Goal: Task Accomplishment & Management: Use online tool/utility

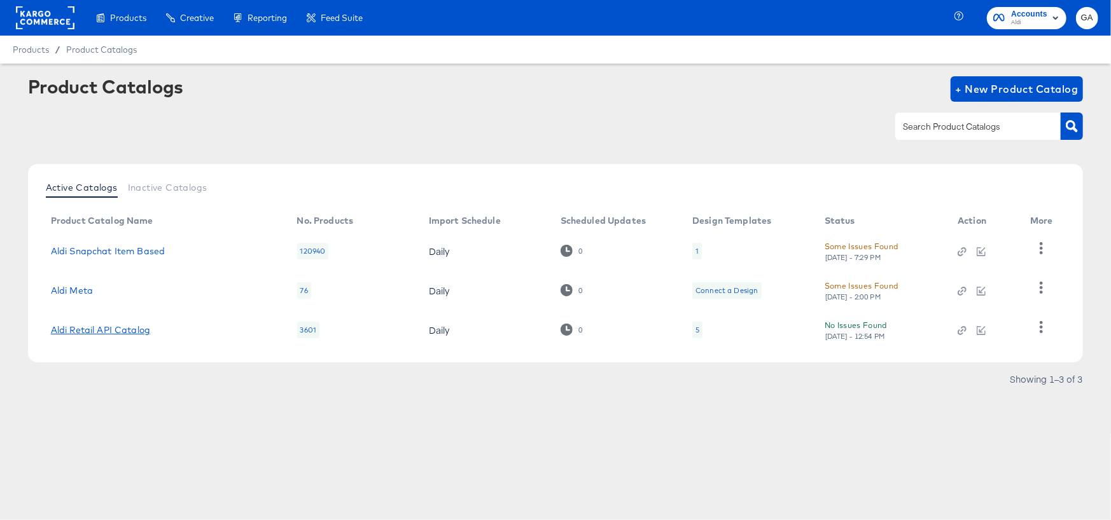
click at [111, 331] on link "Aldi Retail API Catalog" at bounding box center [100, 330] width 99 height 10
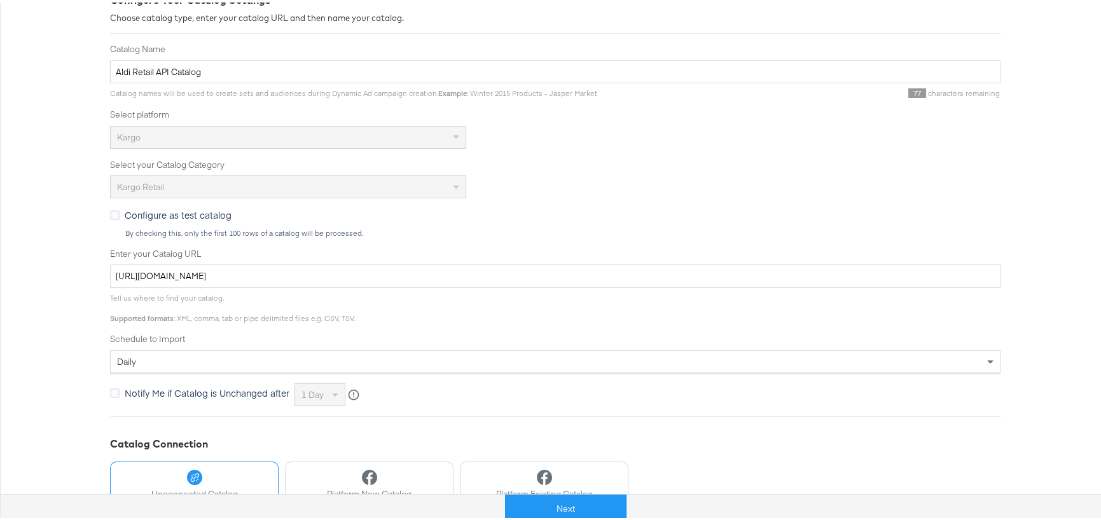
scroll to position [306, 0]
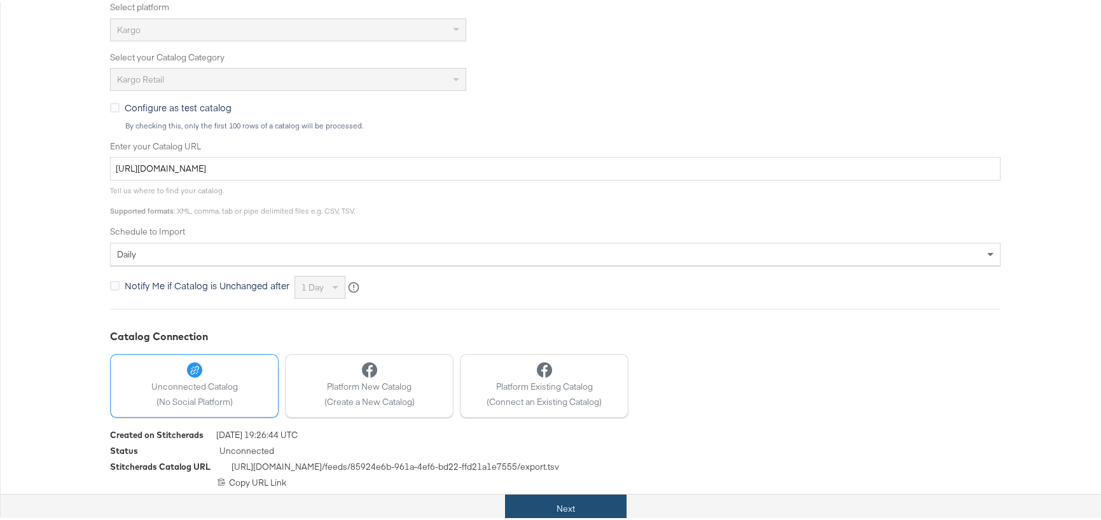
click at [566, 511] on button "Next" at bounding box center [566, 506] width 122 height 29
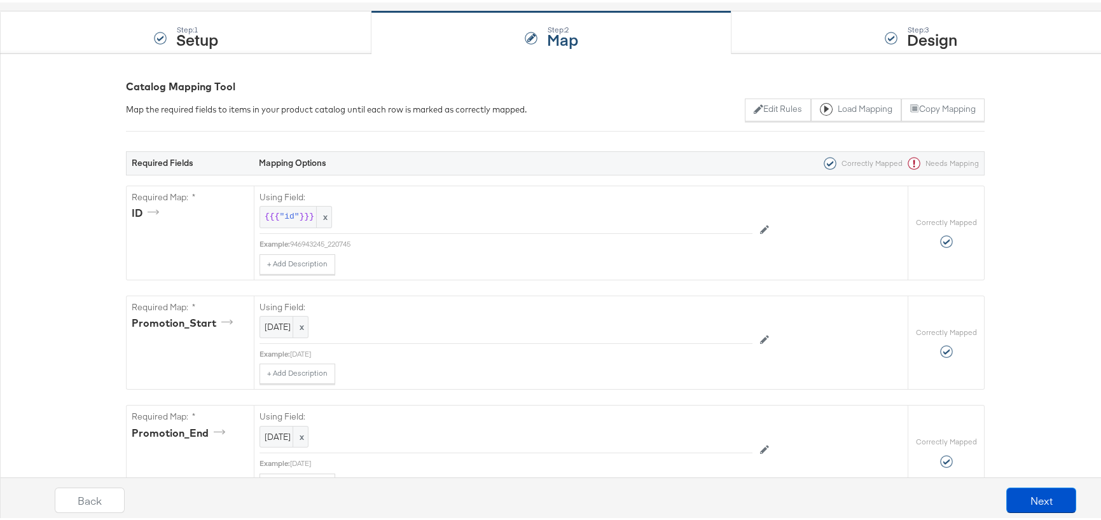
scroll to position [382, 0]
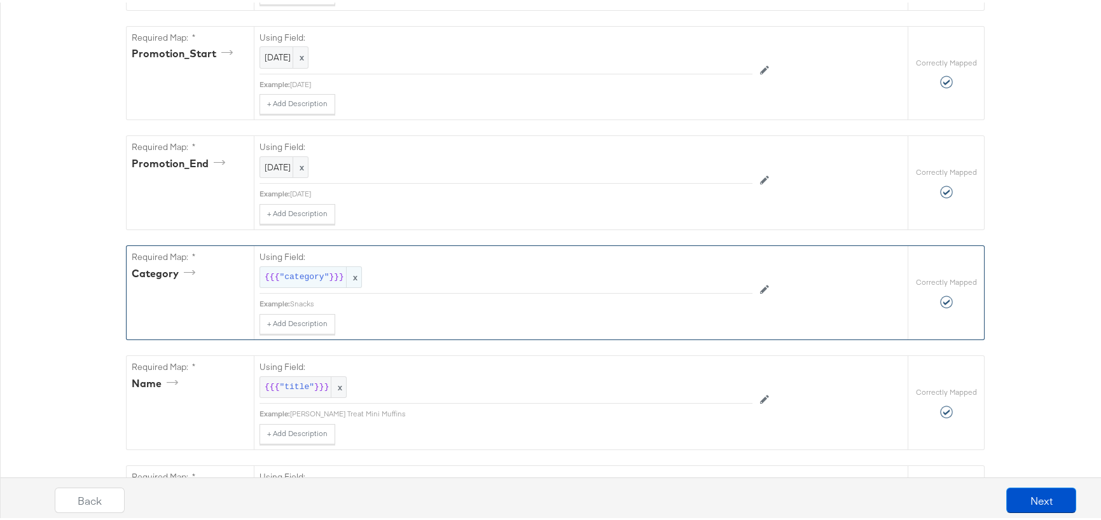
click at [309, 269] on span ""category"" at bounding box center [304, 275] width 50 height 12
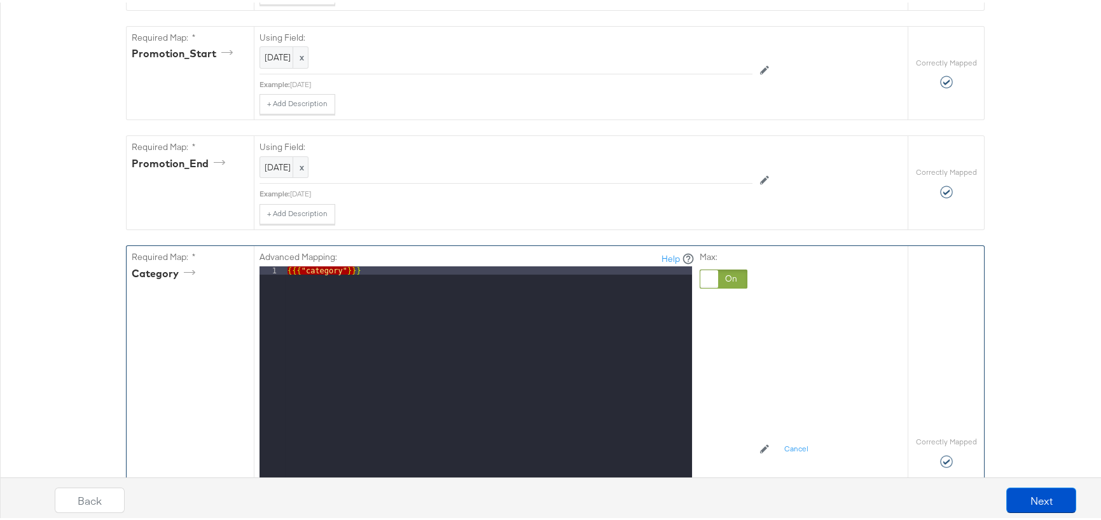
drag, startPoint x: 379, startPoint y: 271, endPoint x: 267, endPoint y: 256, distance: 112.4
click at [267, 256] on div "Advanced Mapping: Help 1 {{{ "category" }}} XXXXXXXXXXXXXXXXXXXXXXXXXXXXXXXXXXX…" at bounding box center [477, 427] width 435 height 356
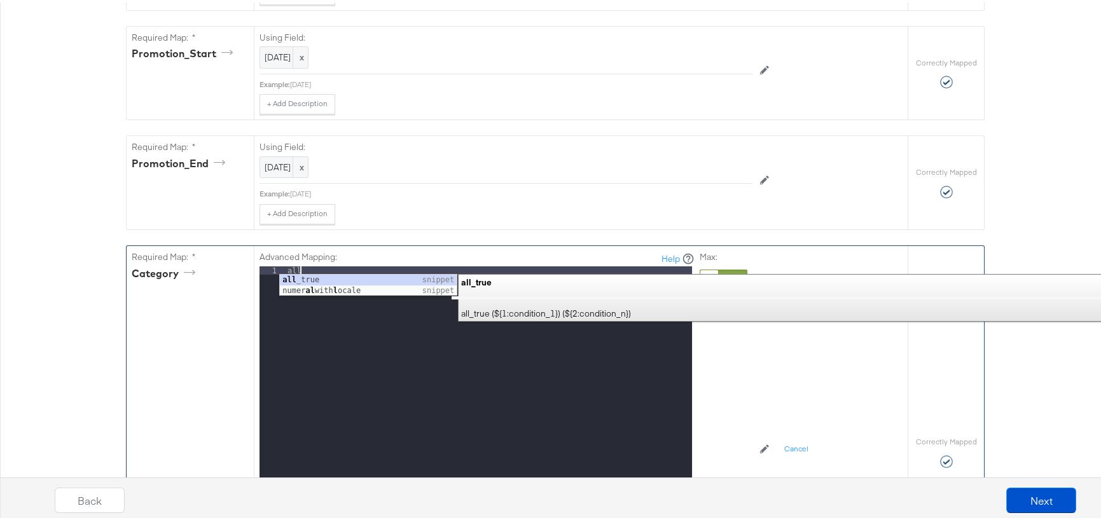
click at [773, 366] on div "Advanced Mapping: Help 1 all XXXXXXXXXXXXXXXXXXXXXXXXXXXXXXXXXXXXXXXXXXXXXXXXXX…" at bounding box center [538, 447] width 557 height 407
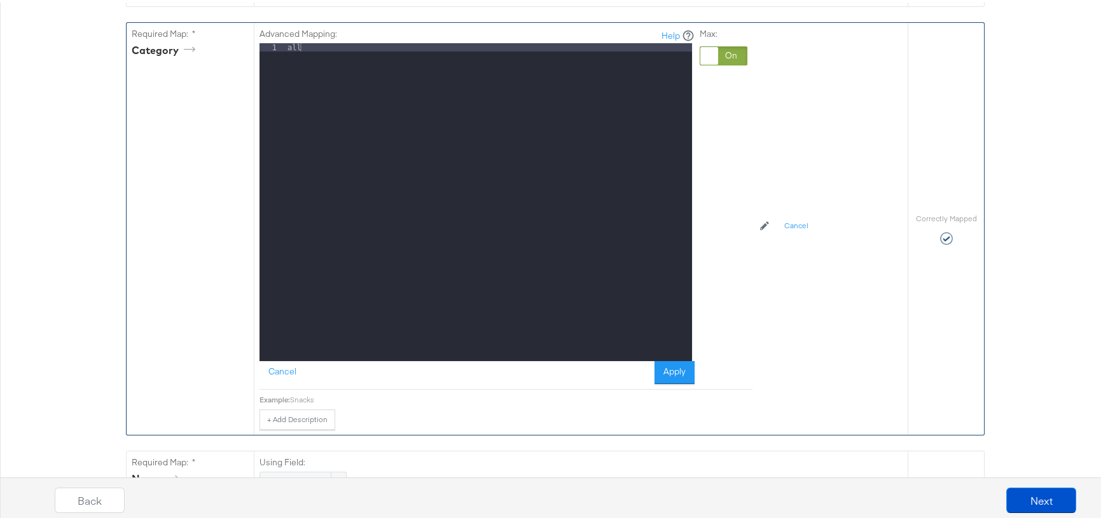
scroll to position [636, 0]
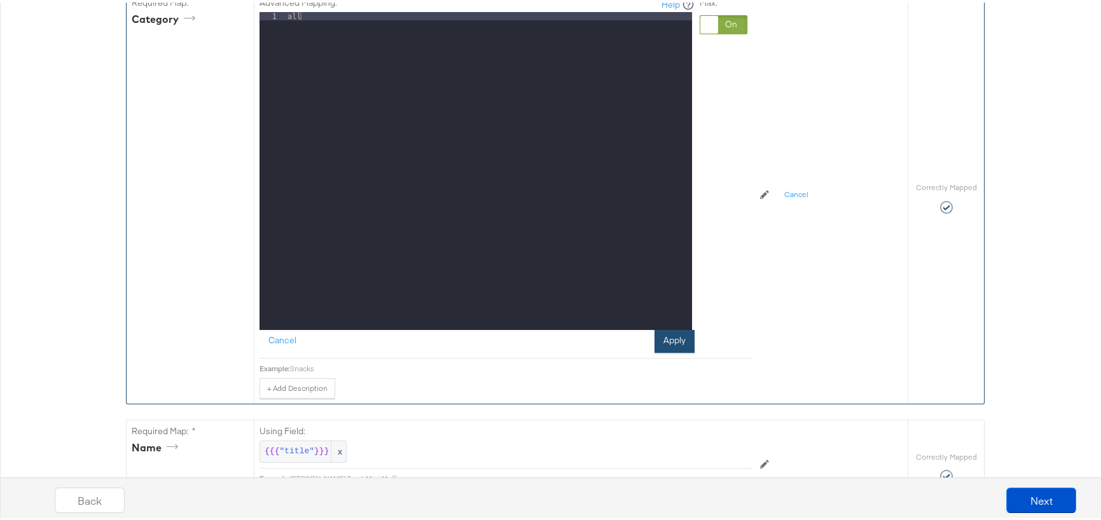
click at [673, 336] on button "Apply" at bounding box center [675, 339] width 40 height 23
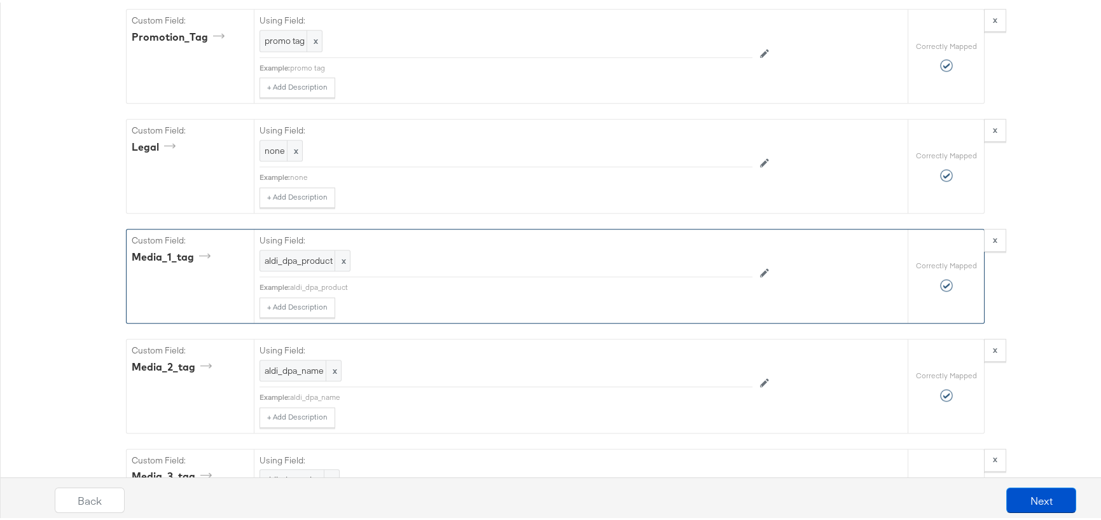
scroll to position [2249, 0]
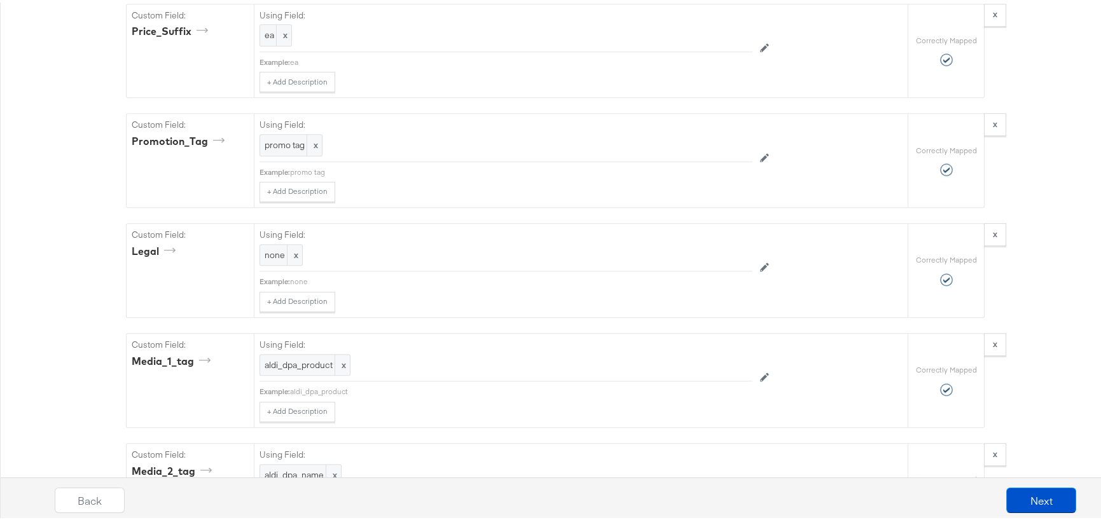
drag, startPoint x: 46, startPoint y: 160, endPoint x: 104, endPoint y: 178, distance: 60.6
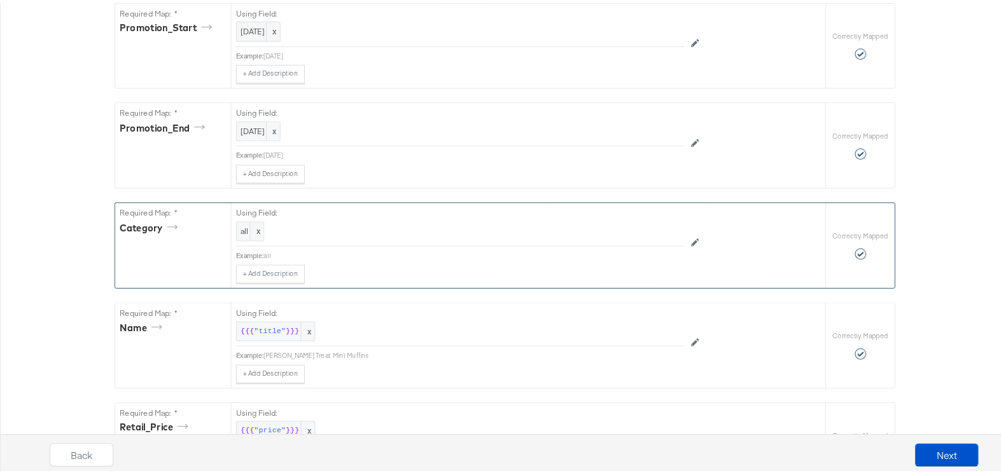
scroll to position [0, 0]
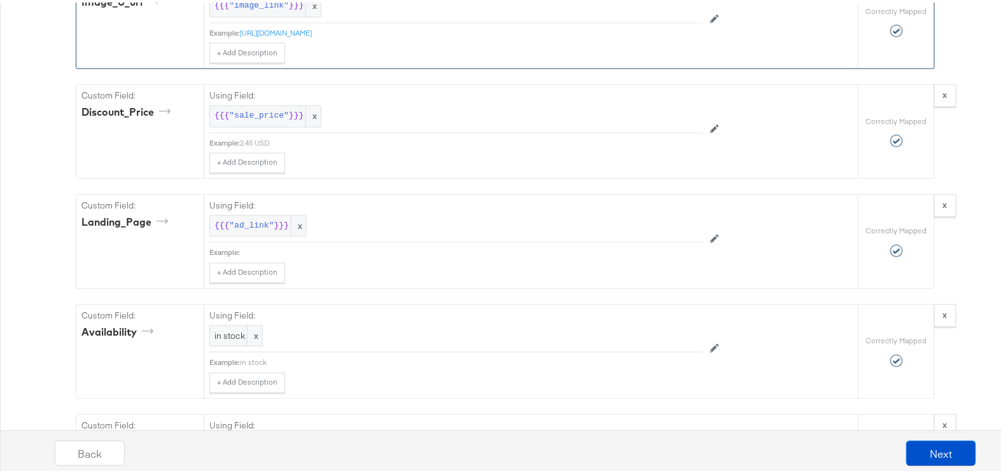
scroll to position [1041, 0]
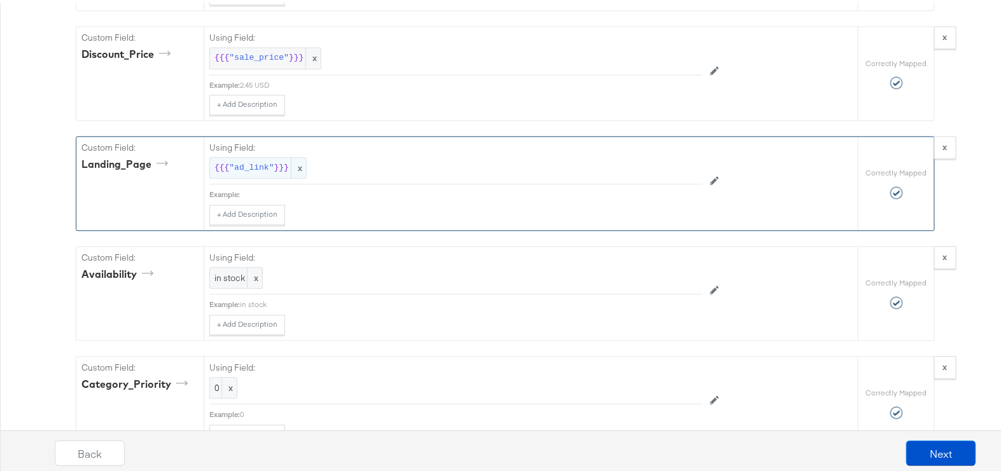
click at [232, 155] on div "{{{ "ad_link" }}} x" at bounding box center [257, 166] width 97 height 22
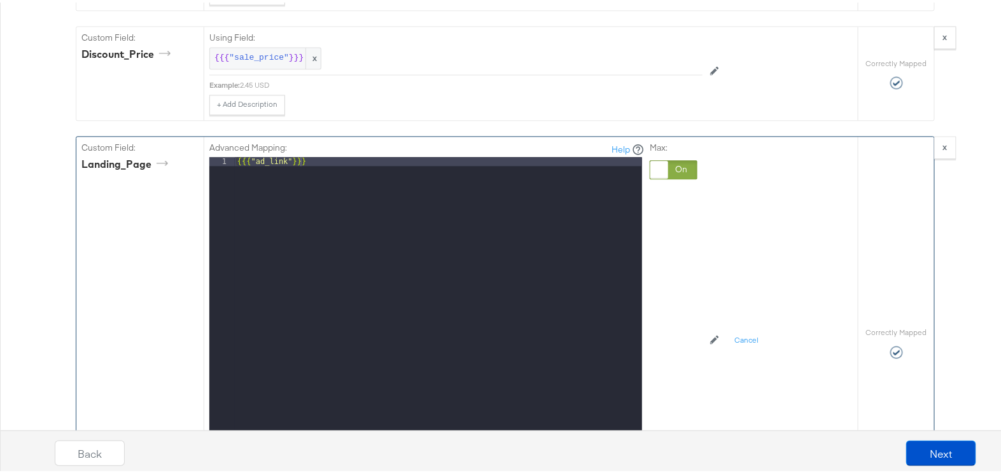
click at [657, 158] on div at bounding box center [659, 167] width 18 height 18
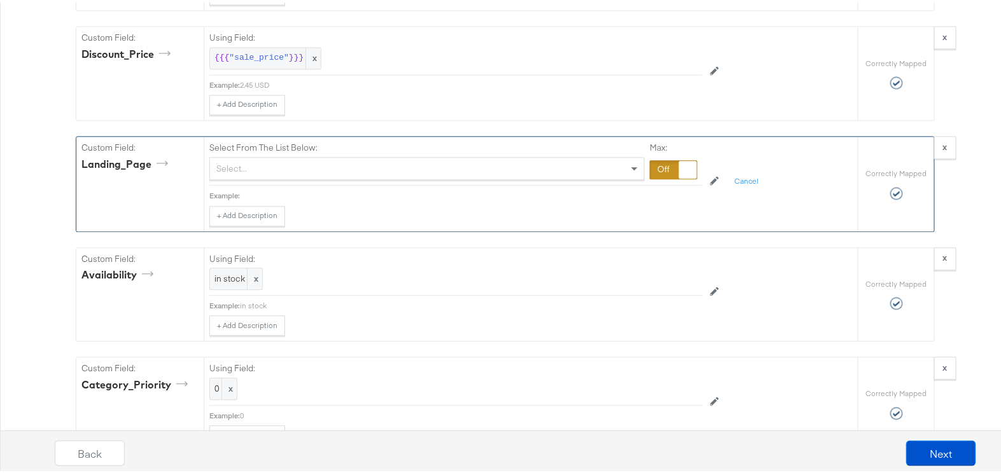
click at [363, 156] on div "Select..." at bounding box center [427, 166] width 434 height 22
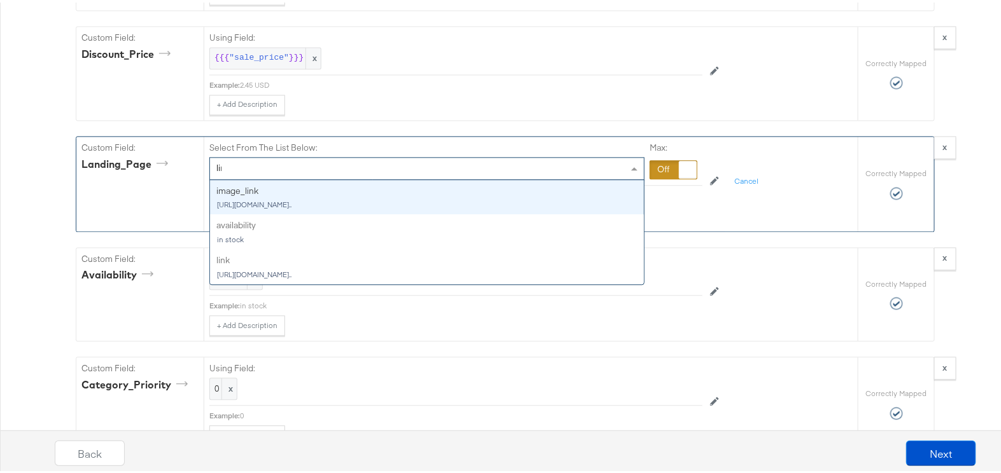
type input "link"
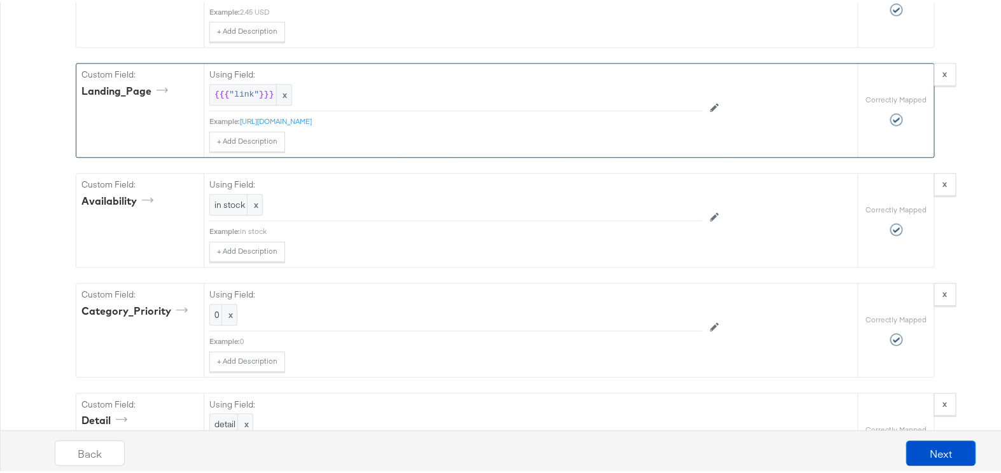
scroll to position [1157, 0]
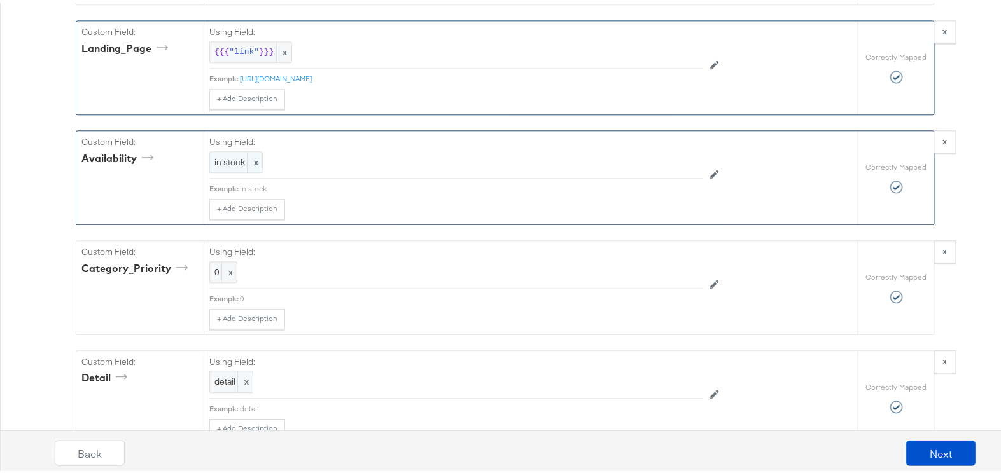
click at [249, 153] on span "x" at bounding box center [254, 159] width 15 height 21
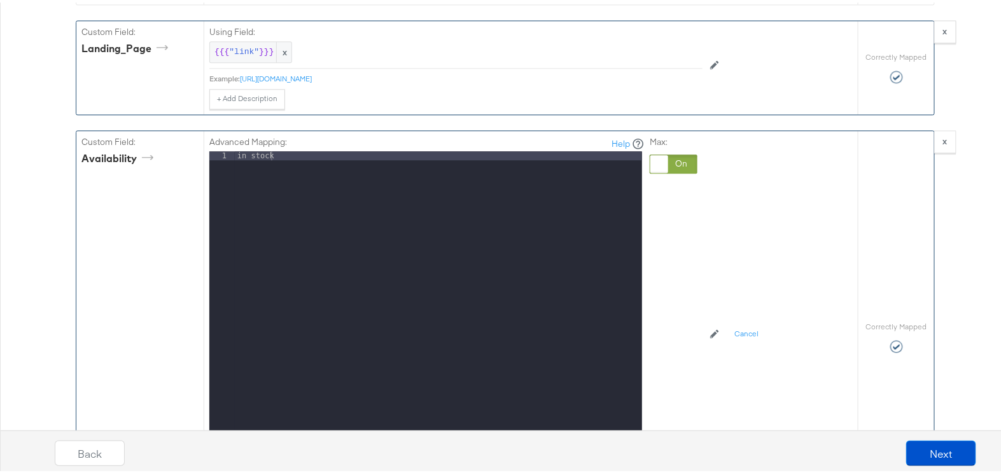
click at [654, 156] on div at bounding box center [659, 162] width 18 height 18
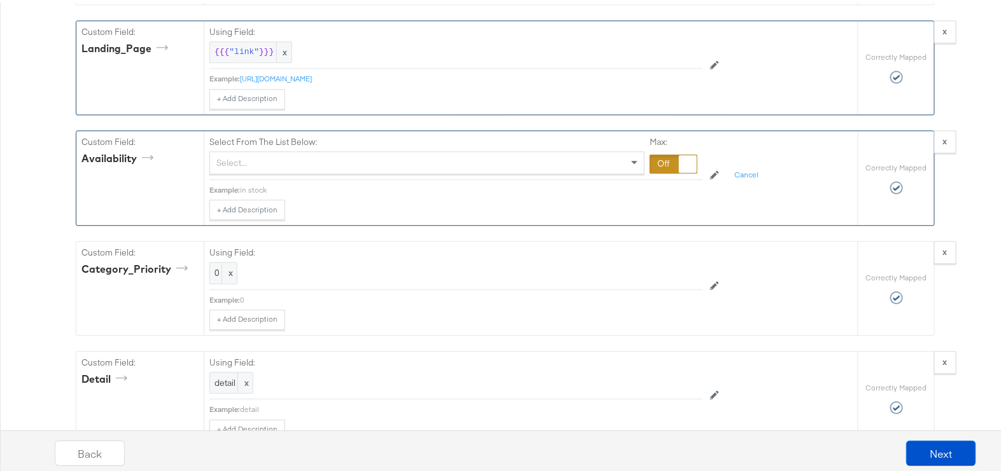
click at [462, 152] on div "Select..." at bounding box center [427, 160] width 434 height 22
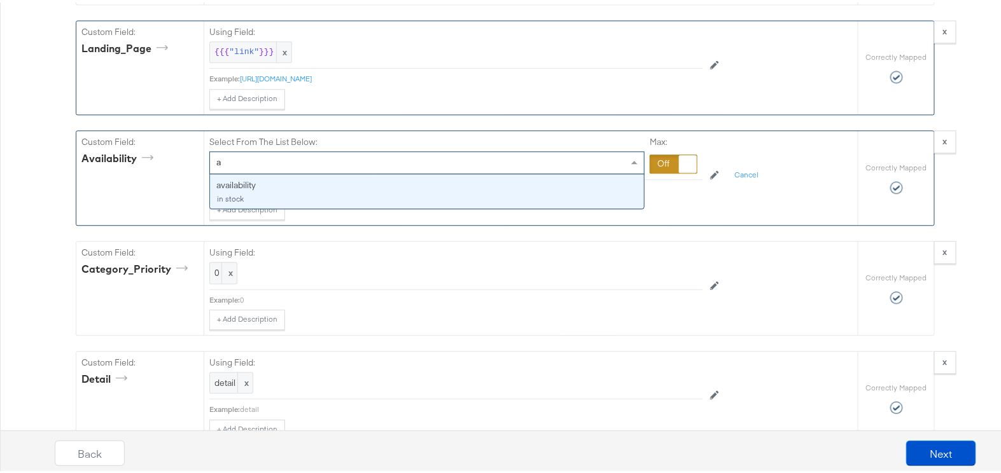
type input "av"
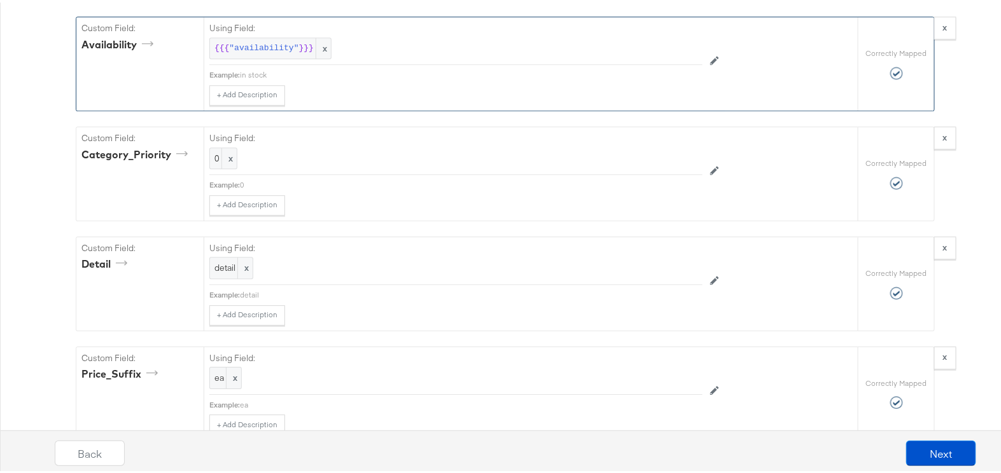
scroll to position [1272, 0]
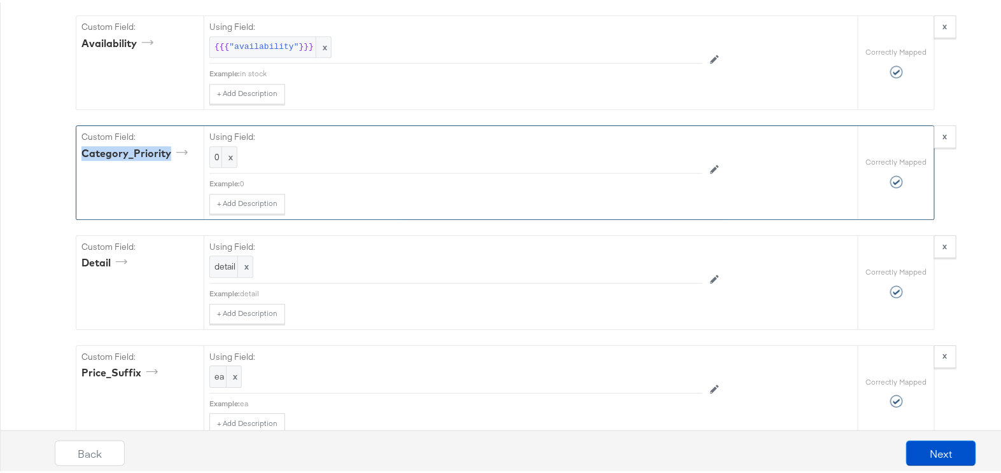
drag, startPoint x: 165, startPoint y: 144, endPoint x: 76, endPoint y: 146, distance: 89.7
click at [81, 146] on div "Category_Priority" at bounding box center [136, 151] width 111 height 15
click at [151, 167] on div "Custom Field: Category_Priority" at bounding box center [139, 170] width 127 height 94
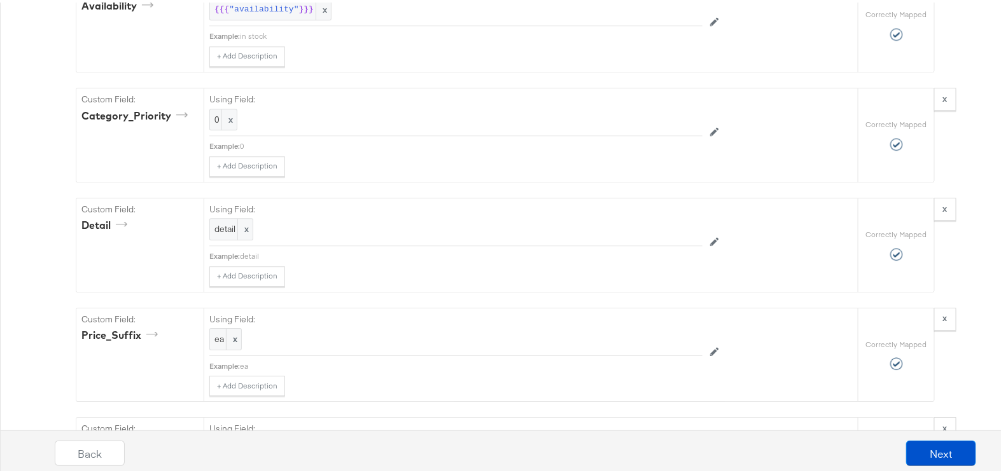
scroll to position [1330, 0]
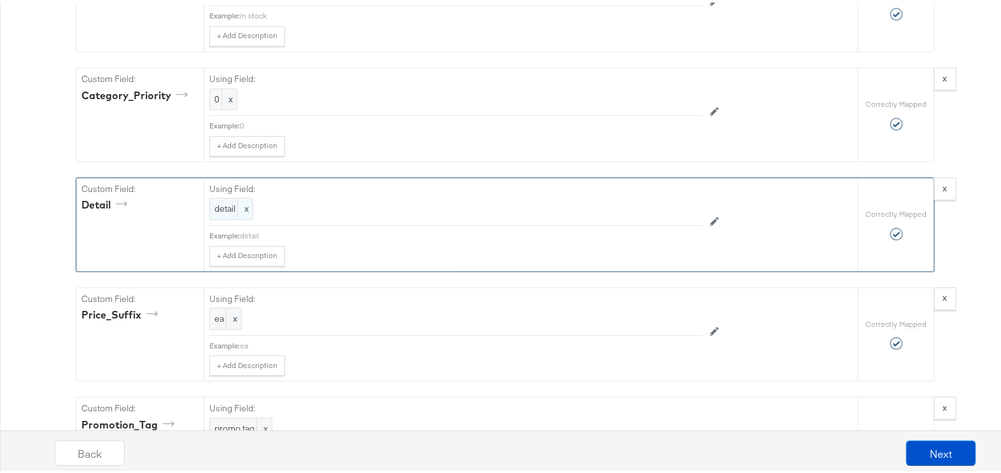
click at [245, 203] on span "x" at bounding box center [244, 206] width 15 height 21
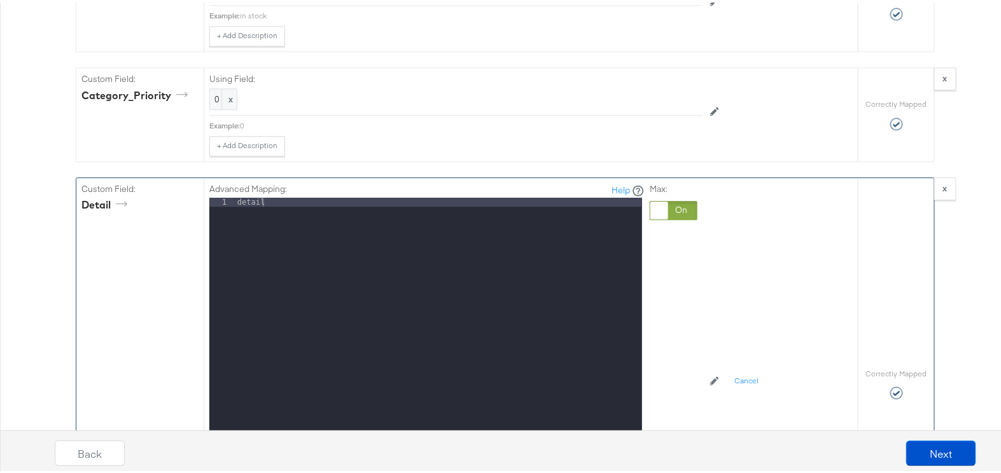
click at [657, 199] on div at bounding box center [659, 208] width 18 height 18
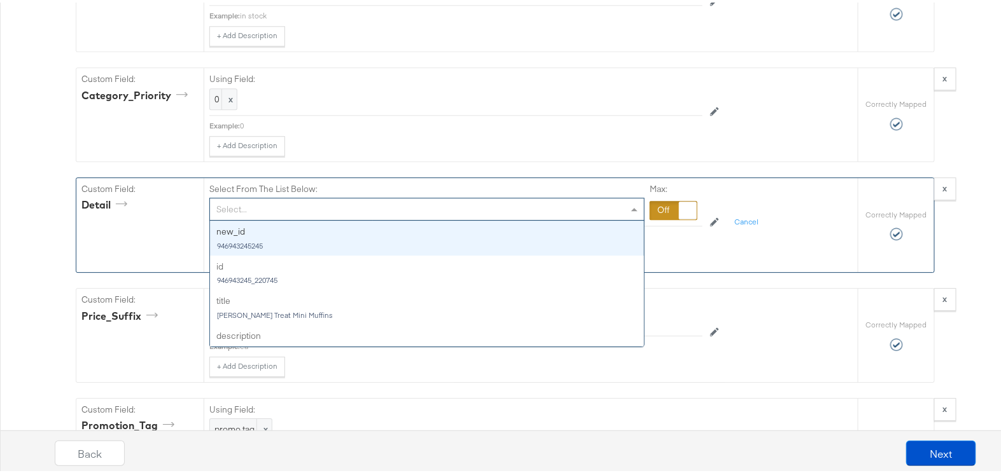
click at [403, 199] on div "Select..." at bounding box center [427, 207] width 434 height 22
type input "e"
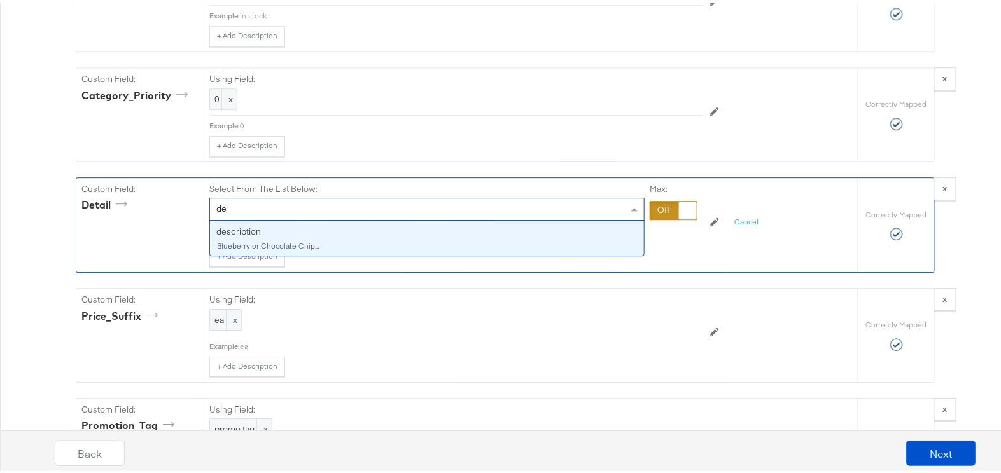
type input "des"
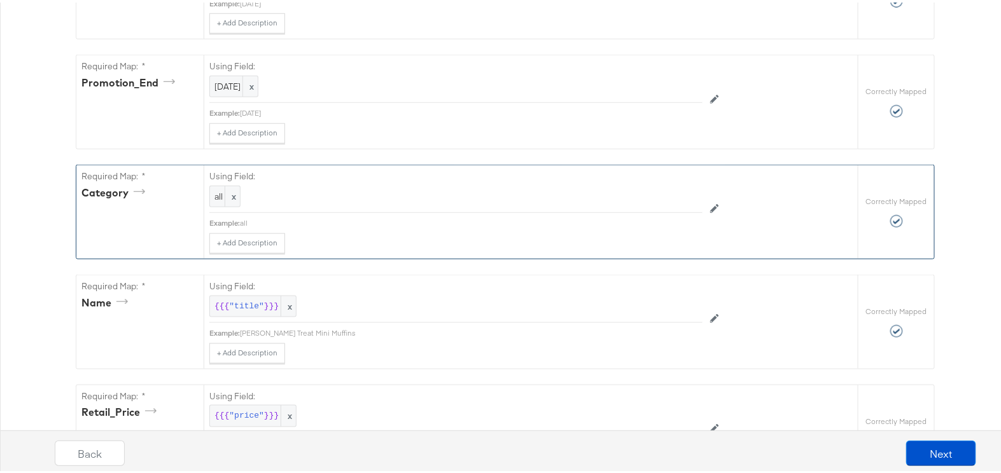
scroll to position [520, 0]
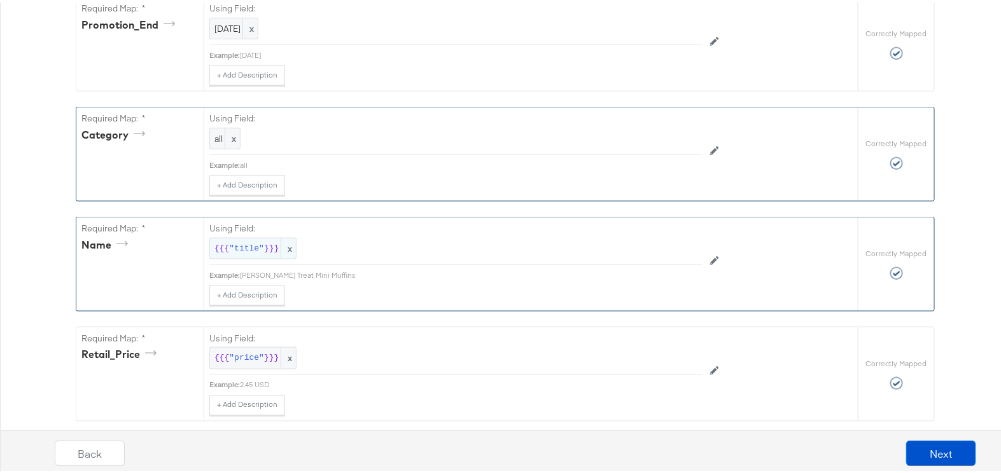
click at [251, 240] on span ""title"" at bounding box center [246, 246] width 35 height 12
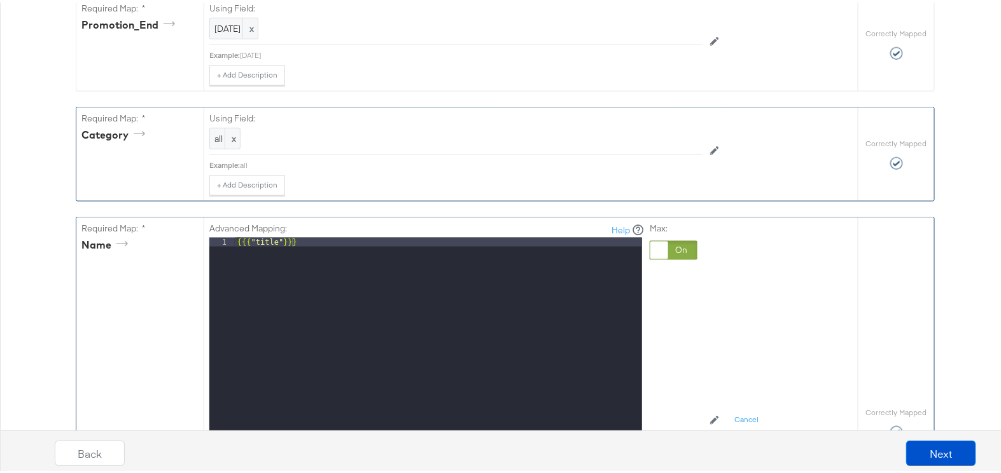
click at [660, 239] on div at bounding box center [659, 248] width 18 height 18
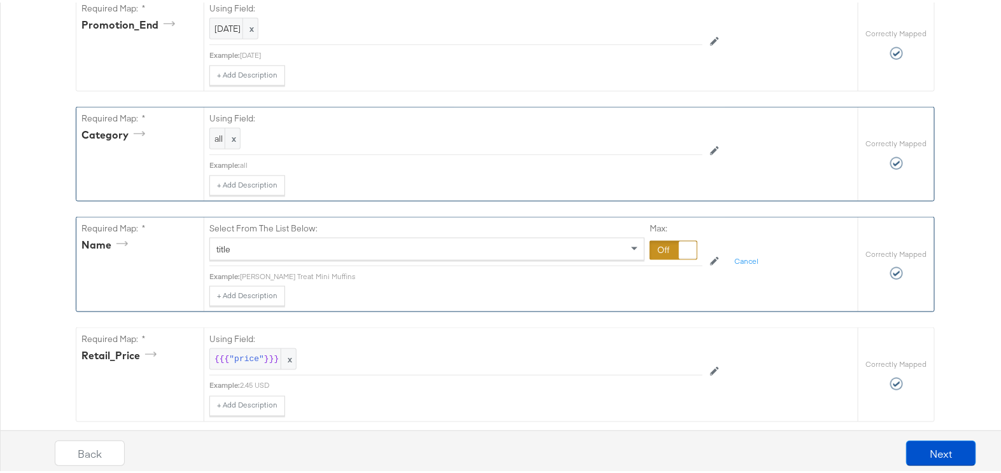
click at [426, 242] on div "title" at bounding box center [427, 247] width 434 height 22
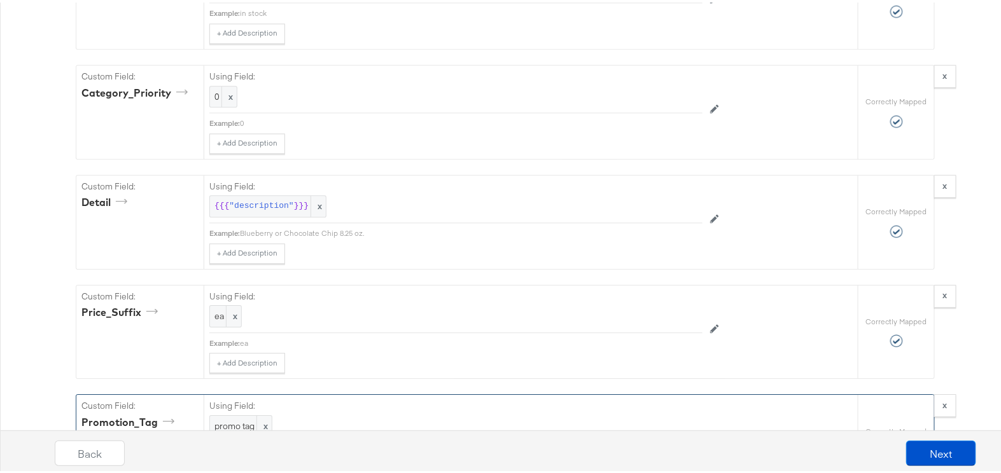
scroll to position [1330, 0]
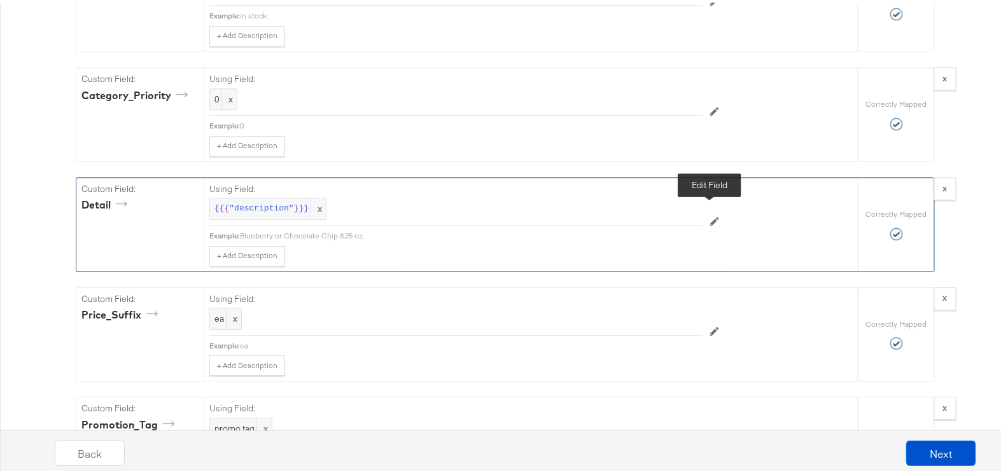
click at [704, 211] on button at bounding box center [714, 219] width 24 height 20
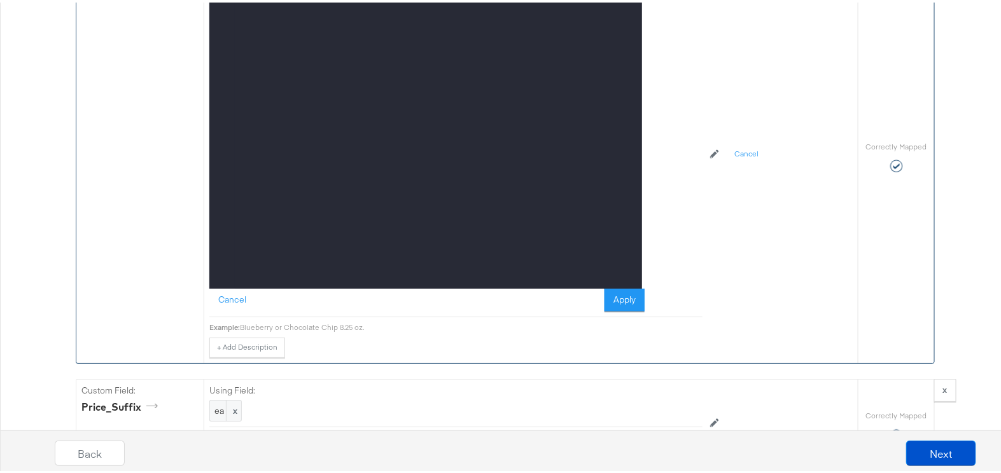
scroll to position [1561, 0]
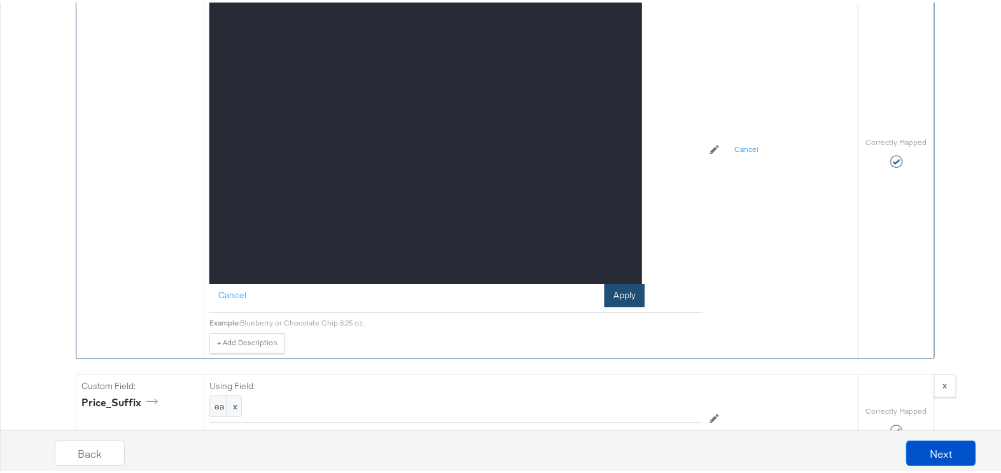
click at [614, 288] on button "Apply" at bounding box center [624, 293] width 40 height 23
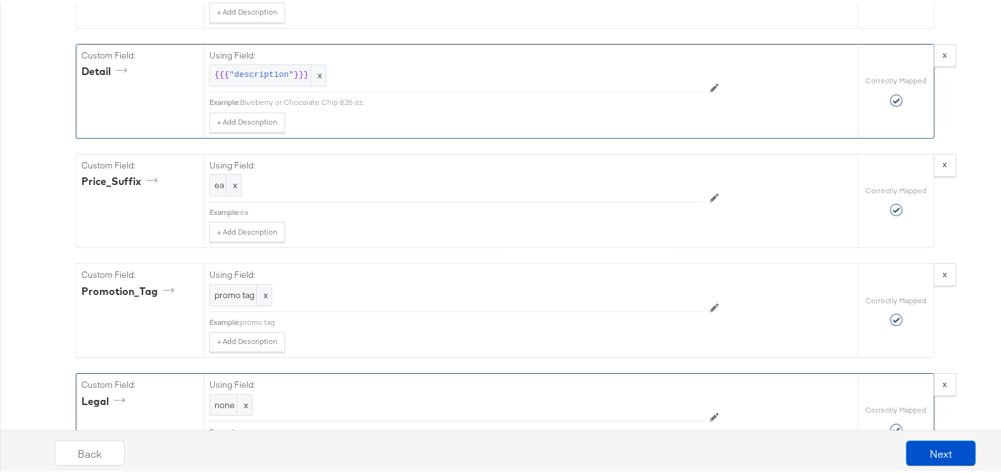
scroll to position [1445, 0]
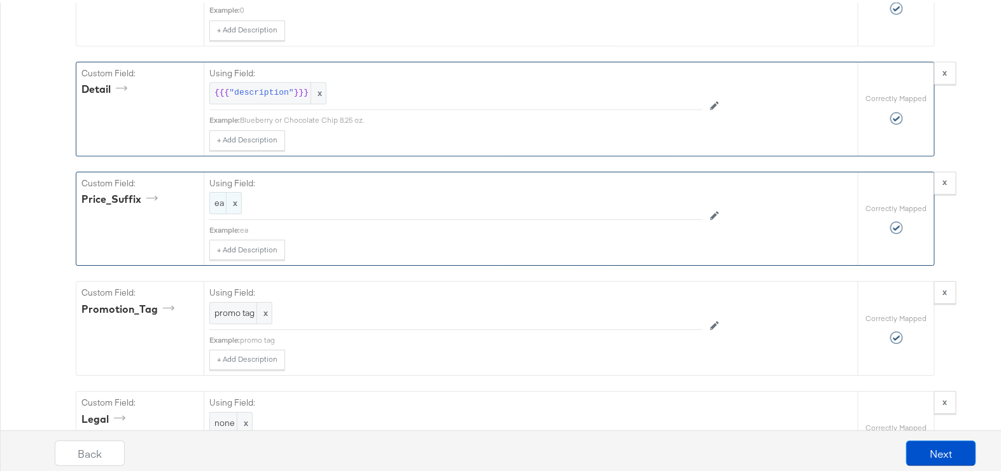
click at [226, 197] on span "x" at bounding box center [233, 200] width 15 height 21
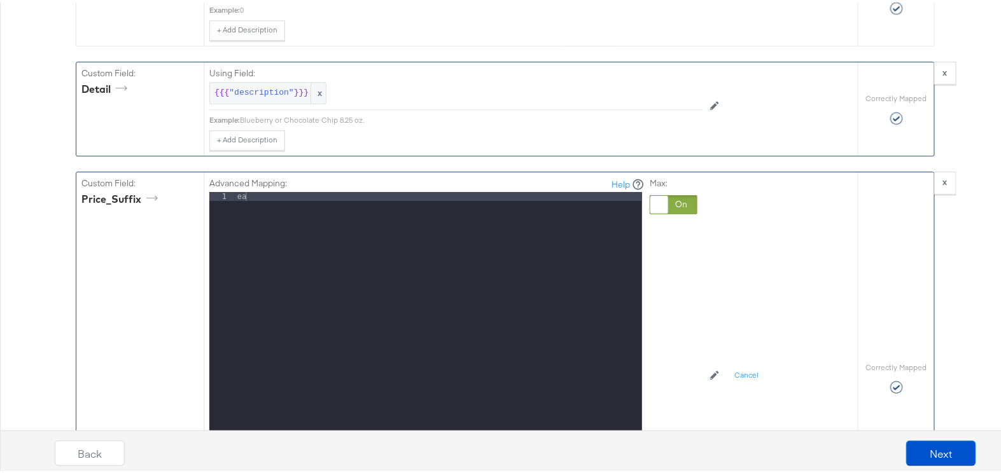
click at [657, 193] on div at bounding box center [659, 202] width 18 height 18
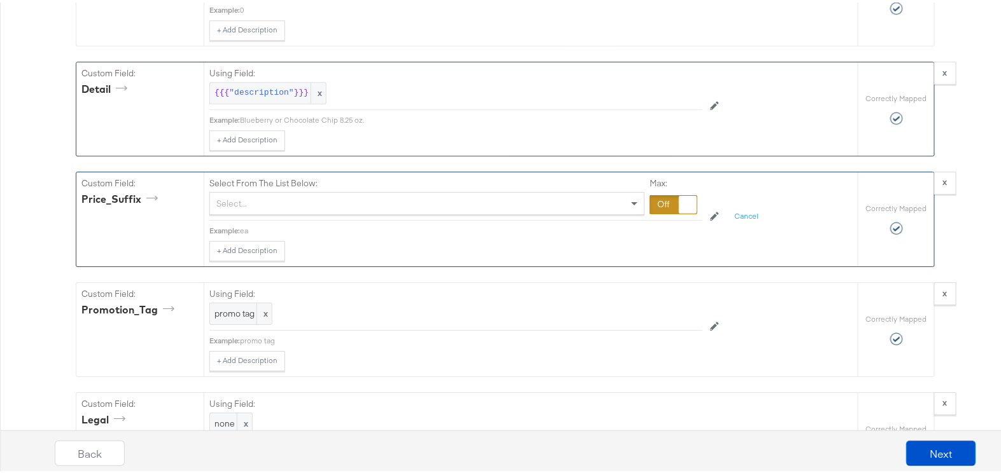
drag, startPoint x: 417, startPoint y: 199, endPoint x: 405, endPoint y: 190, distance: 14.5
click at [417, 198] on div "Select..." at bounding box center [427, 201] width 434 height 22
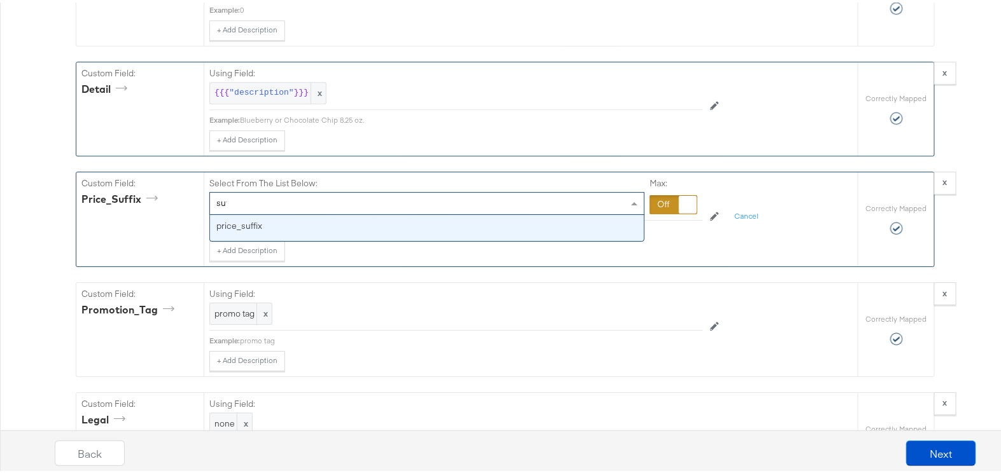
type input "suff"
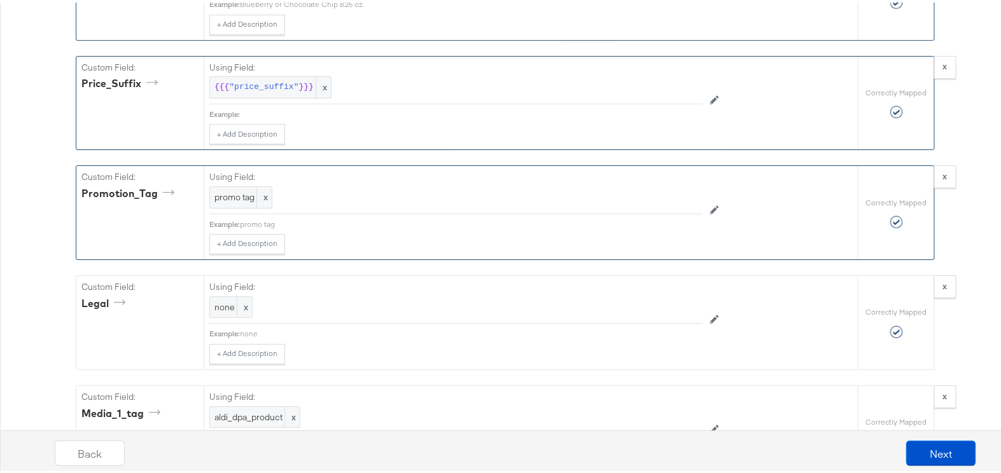
scroll to position [1619, 0]
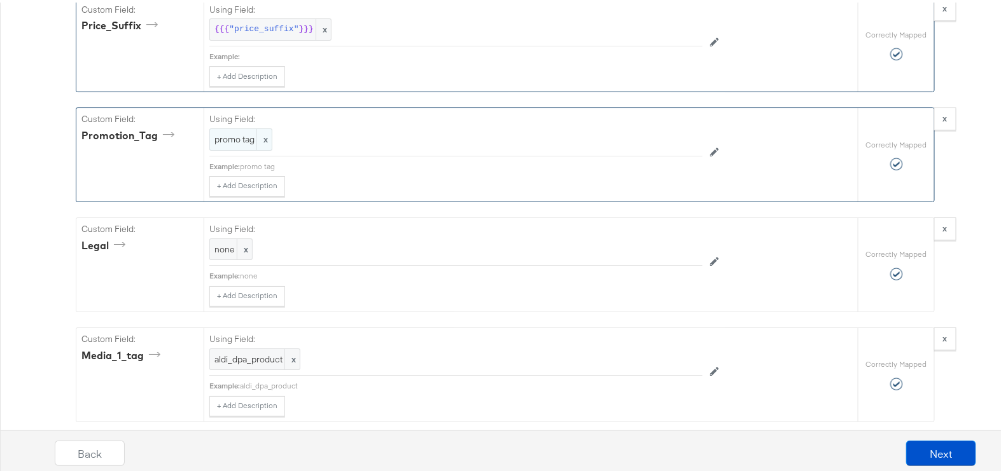
click at [260, 130] on span "x" at bounding box center [263, 137] width 15 height 21
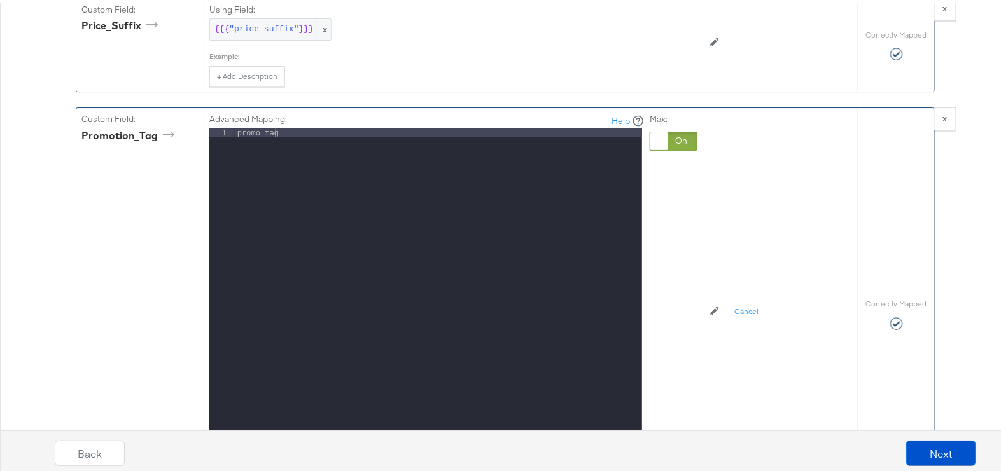
click at [666, 129] on div at bounding box center [674, 138] width 48 height 19
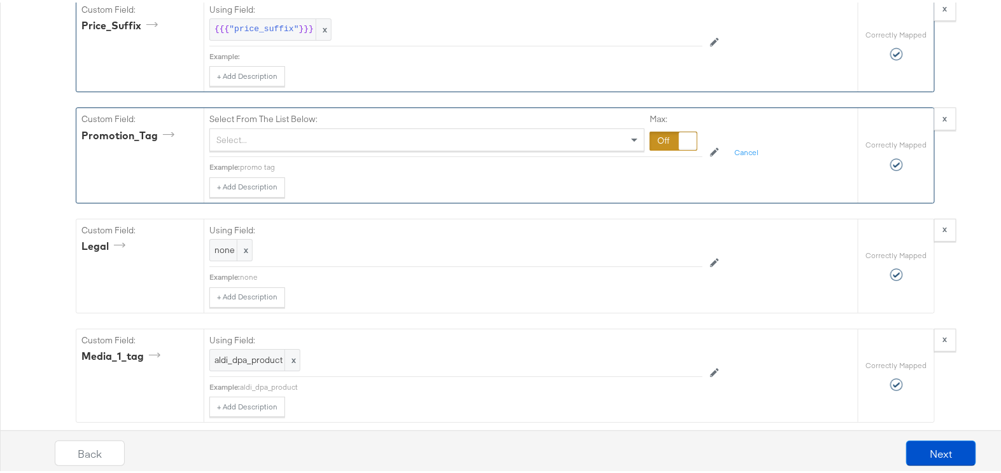
click at [389, 133] on div "Select..." at bounding box center [427, 138] width 434 height 22
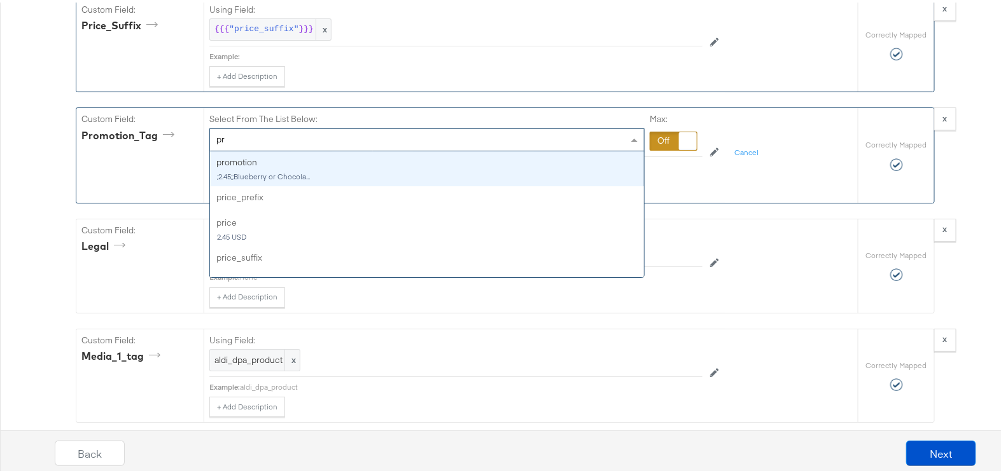
type input "p"
click at [666, 129] on div at bounding box center [674, 138] width 48 height 19
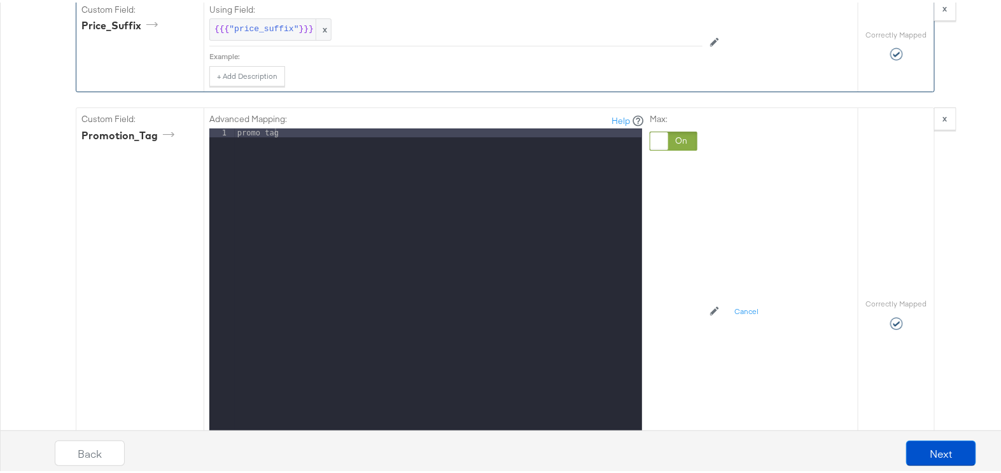
click at [442, 135] on div "promo tag" at bounding box center [438, 294] width 407 height 336
drag, startPoint x: 440, startPoint y: 134, endPoint x: 194, endPoint y: 113, distance: 246.4
click at [194, 113] on div "Custom Field: Promotion_Tag Advanced Mapping: Help 1 promo tag XXXXXXXXXXXXXXXX…" at bounding box center [466, 312] width 781 height 412
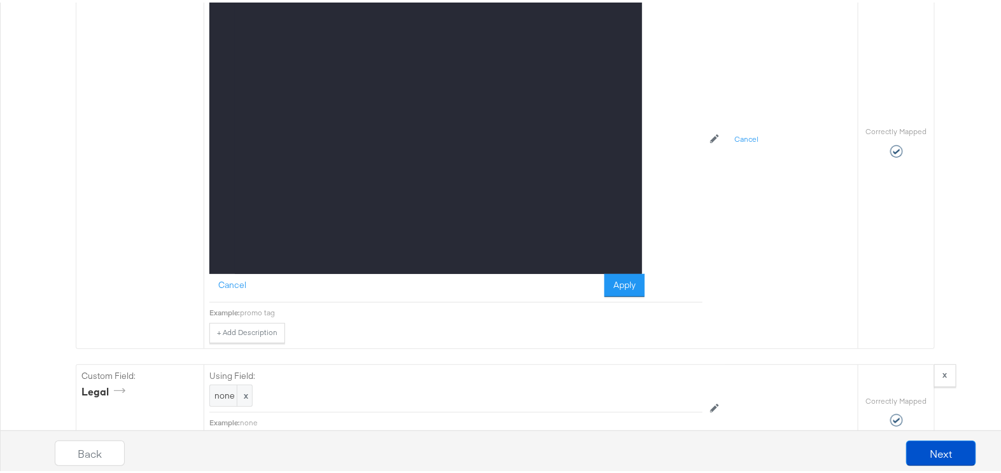
scroll to position [1793, 0]
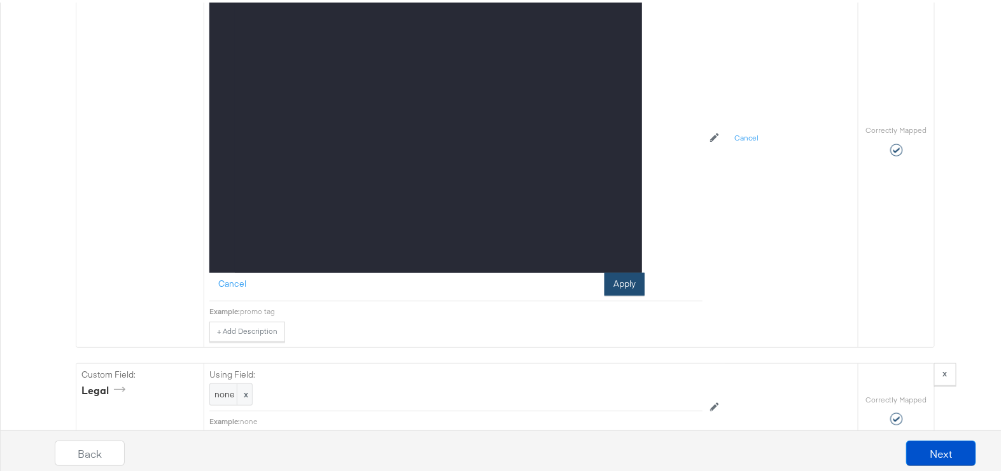
click at [624, 272] on button "Apply" at bounding box center [624, 281] width 40 height 23
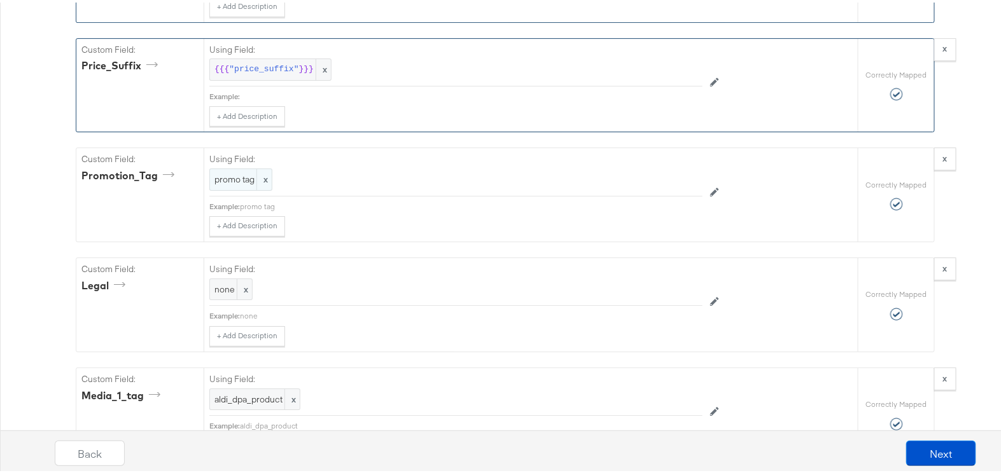
scroll to position [1561, 0]
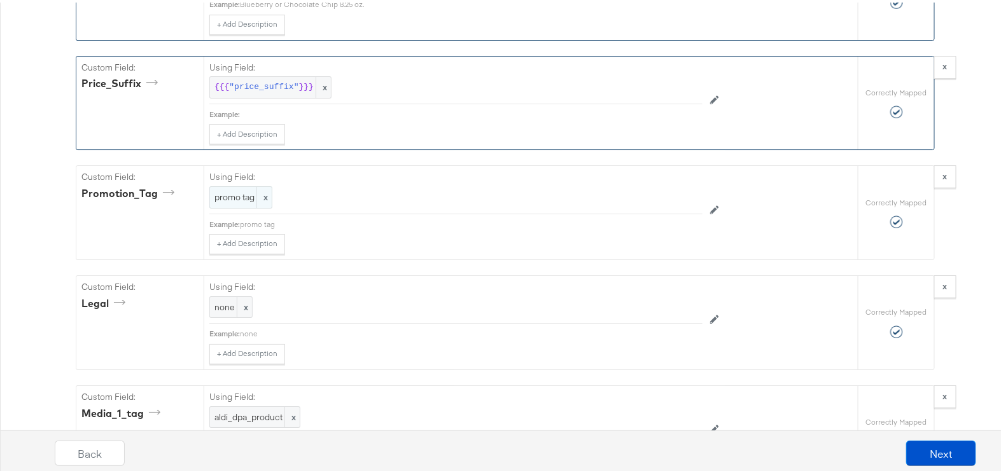
click at [233, 189] on span "promo tag" at bounding box center [240, 195] width 53 height 12
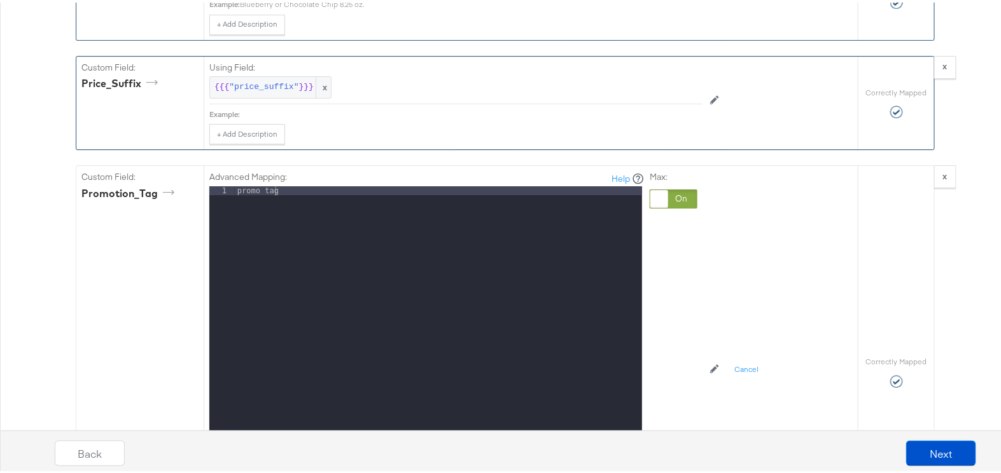
click at [657, 188] on div at bounding box center [659, 197] width 18 height 18
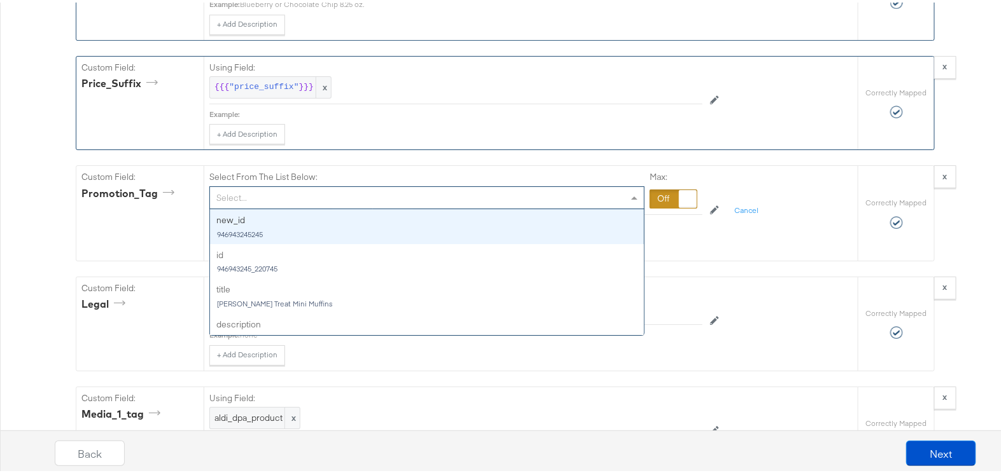
click at [332, 185] on div "Select..." at bounding box center [427, 195] width 434 height 22
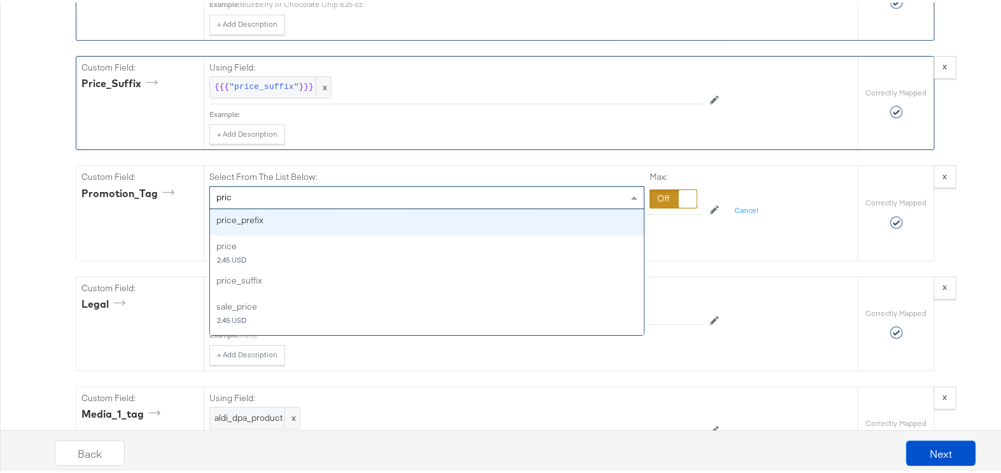
type input "price"
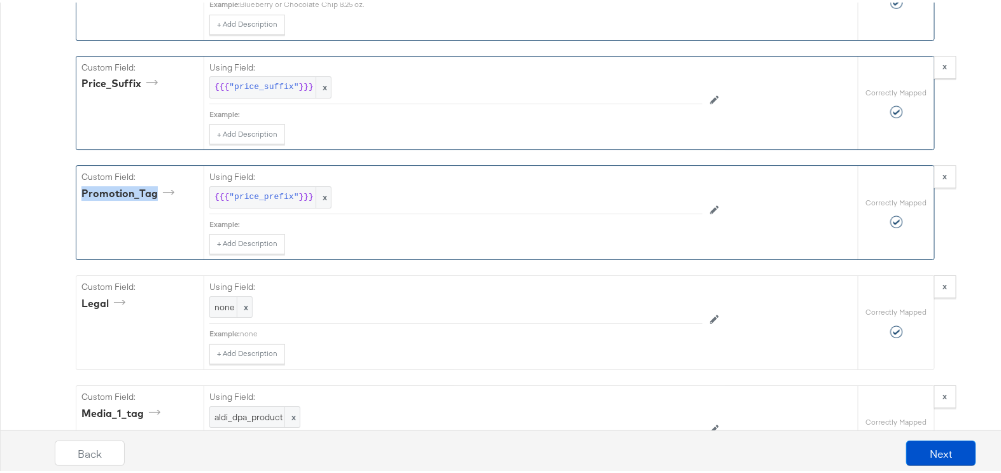
drag, startPoint x: 150, startPoint y: 184, endPoint x: 72, endPoint y: 186, distance: 78.3
click at [76, 186] on div "Custom Field: Promotion_Tag" at bounding box center [139, 210] width 127 height 94
click at [147, 188] on div "Promotion_Tag" at bounding box center [129, 191] width 97 height 15
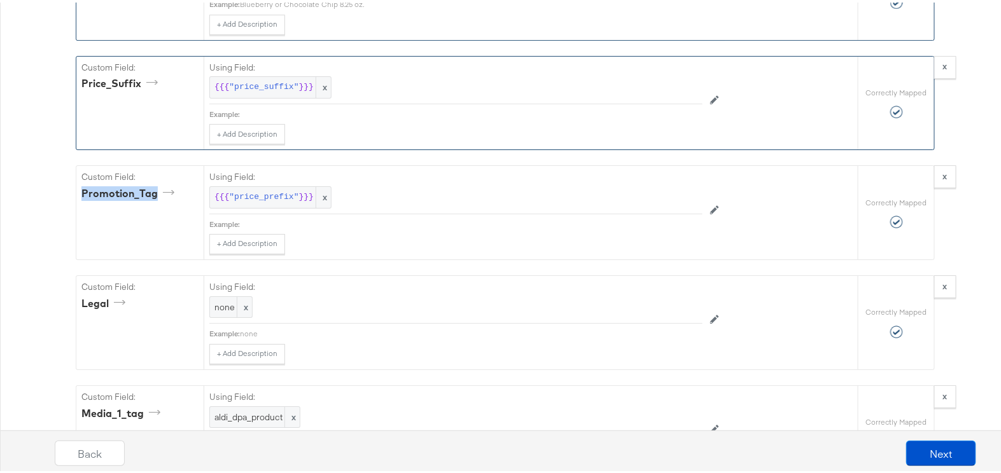
drag, startPoint x: 149, startPoint y: 187, endPoint x: 38, endPoint y: 181, distance: 110.8
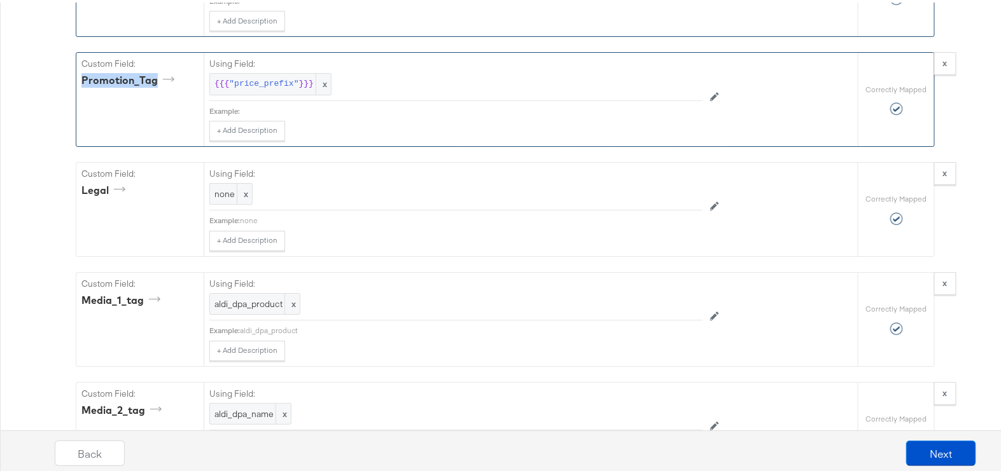
scroll to position [1677, 0]
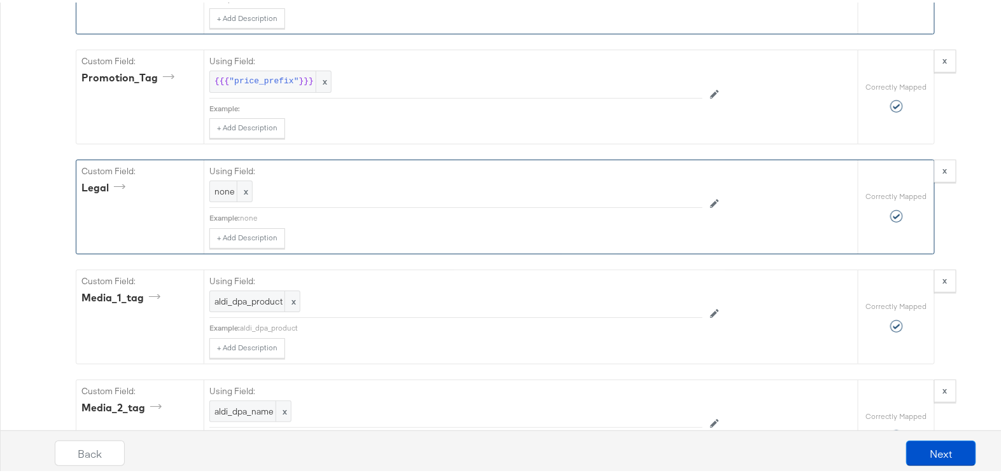
click at [111, 209] on div "Custom Field: Legal" at bounding box center [139, 205] width 127 height 94
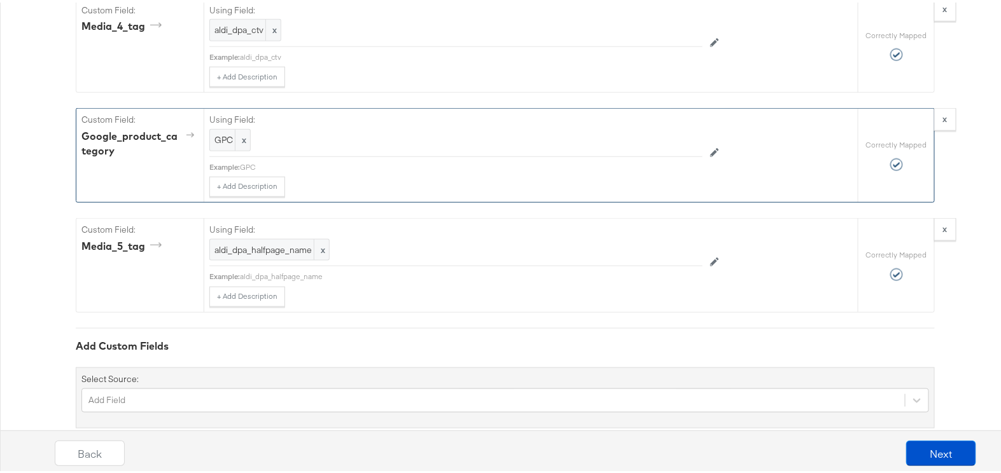
scroll to position [2291, 0]
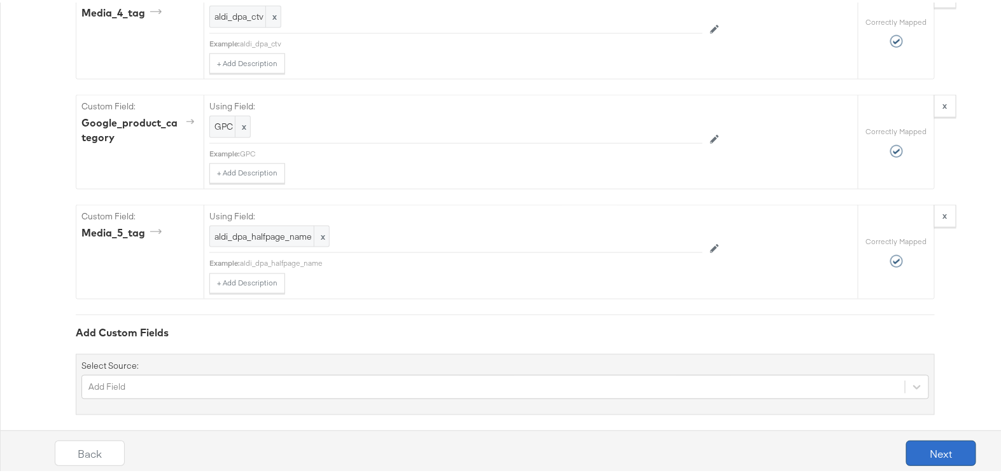
click at [933, 445] on button "Next" at bounding box center [941, 450] width 70 height 25
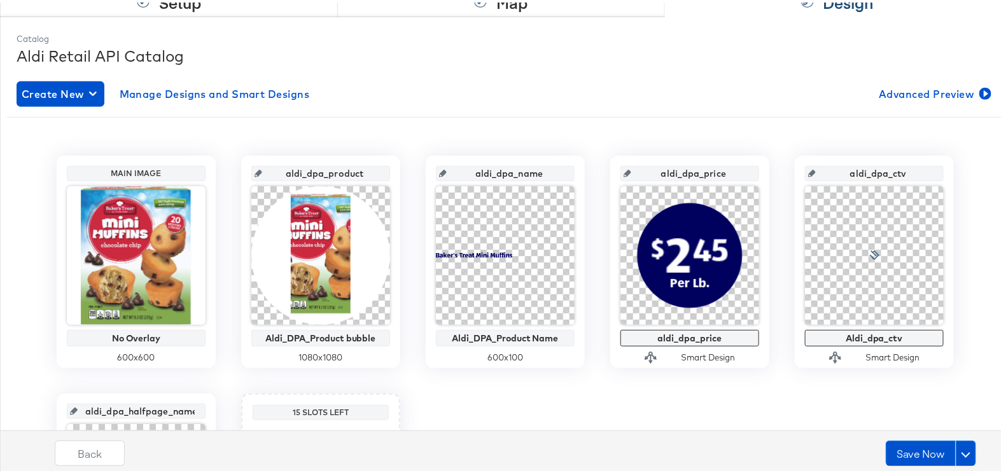
scroll to position [173, 0]
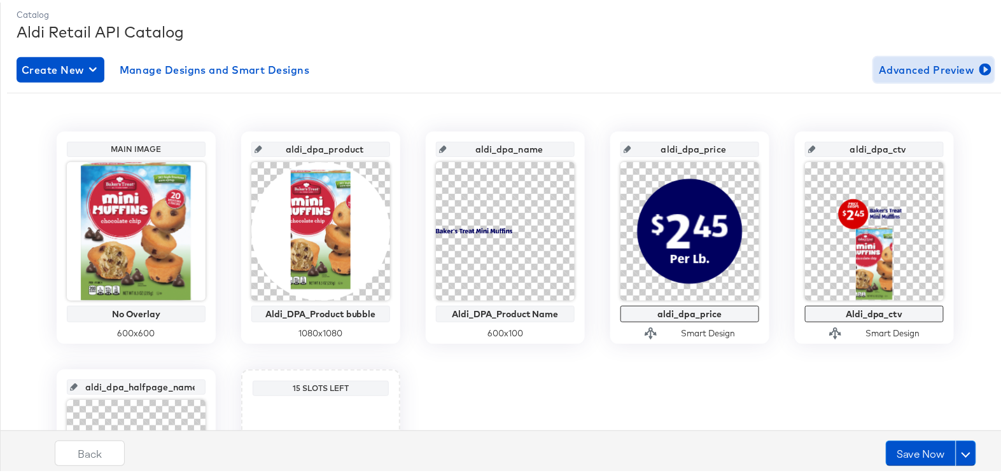
click at [921, 66] on span "Advanced Preview" at bounding box center [934, 68] width 110 height 18
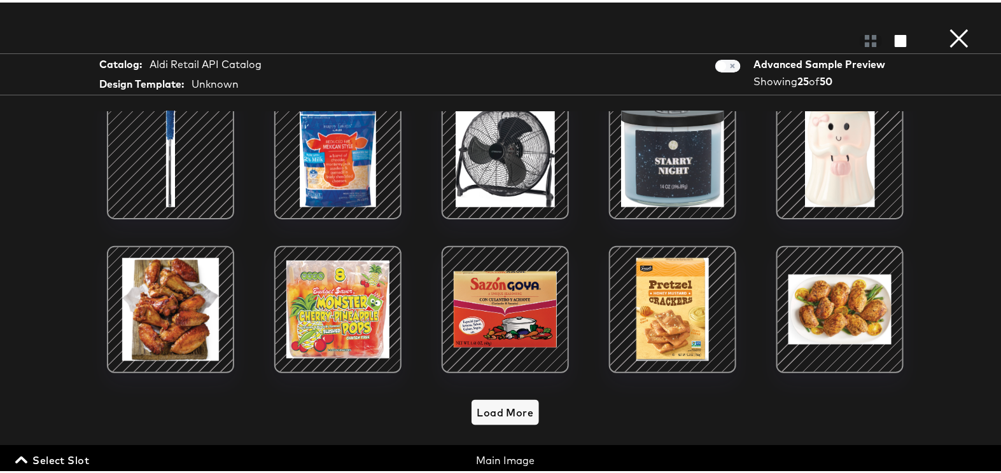
scroll to position [347, 0]
click at [483, 401] on span "Load More" at bounding box center [504, 410] width 57 height 18
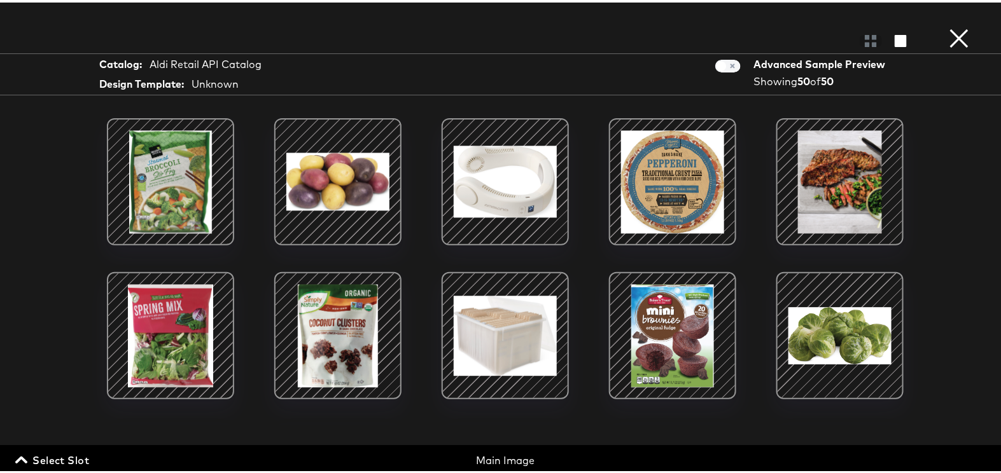
scroll to position [1207, 0]
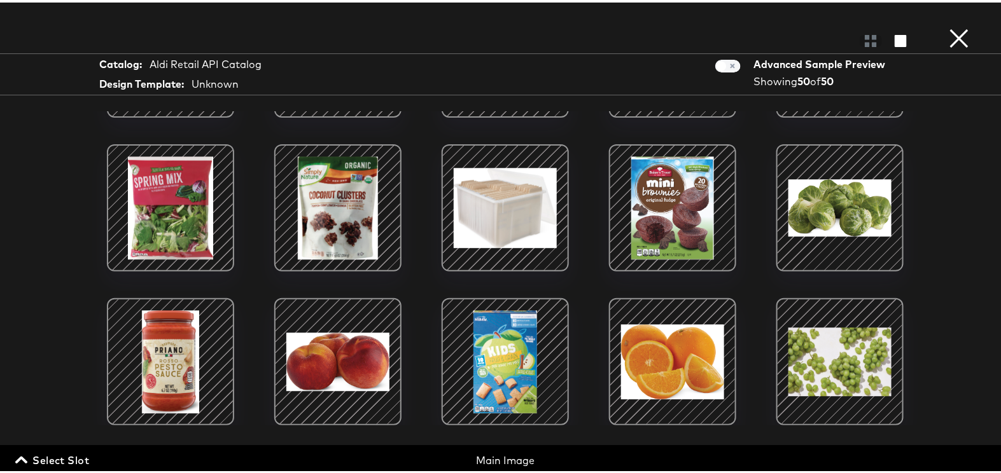
click at [949, 25] on button "×" at bounding box center [959, 12] width 25 height 25
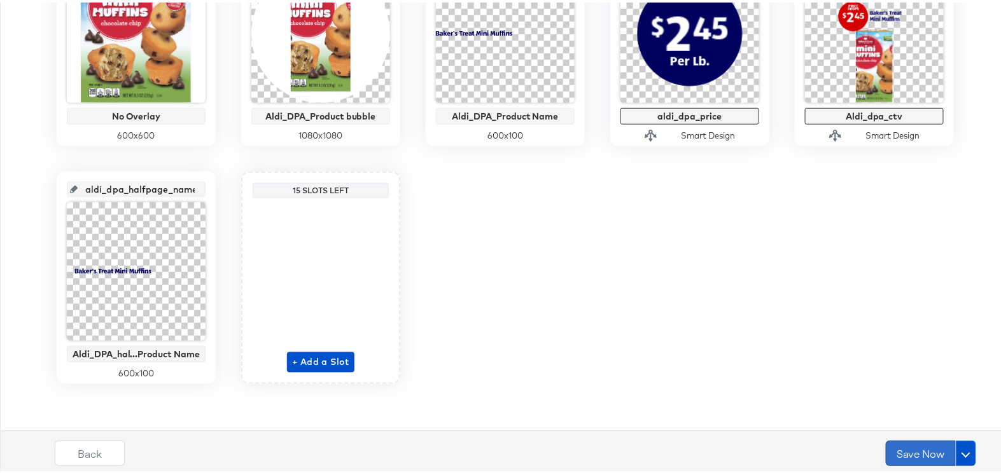
click at [905, 446] on button "Save Now" at bounding box center [921, 450] width 70 height 25
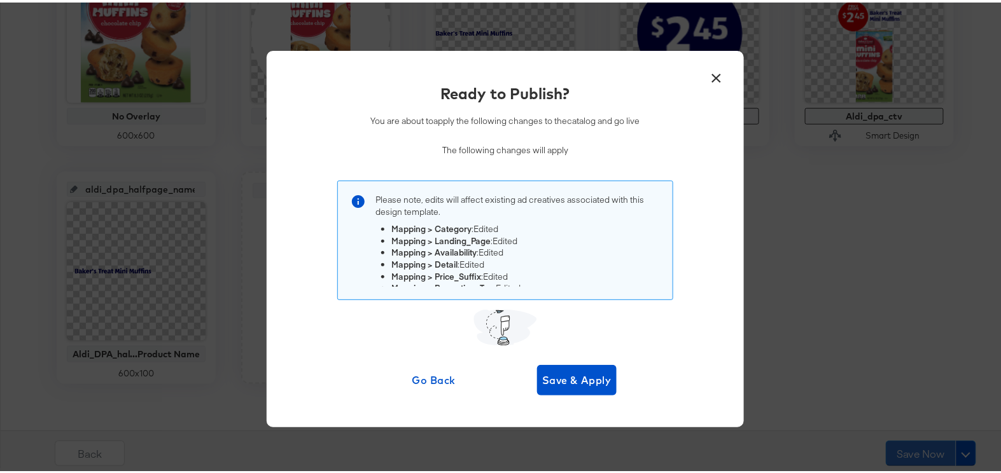
scroll to position [0, 0]
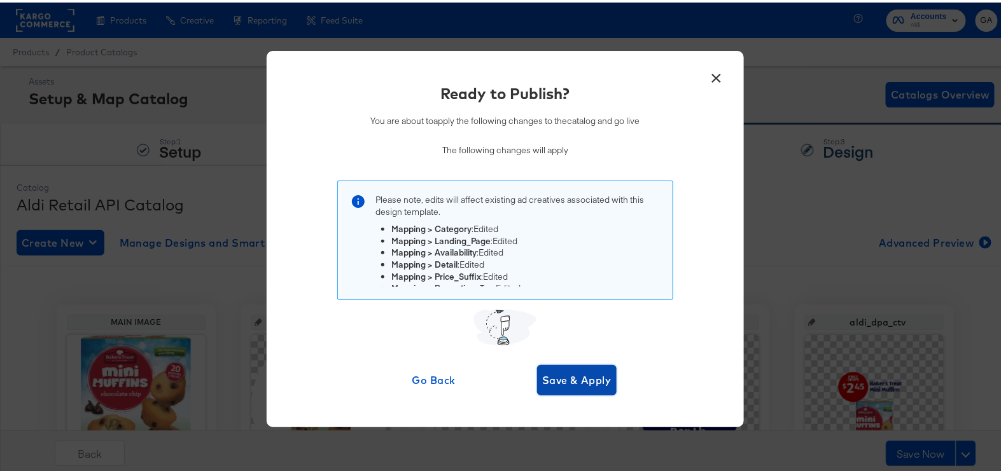
click at [575, 379] on span "Save & Apply" at bounding box center [576, 378] width 69 height 18
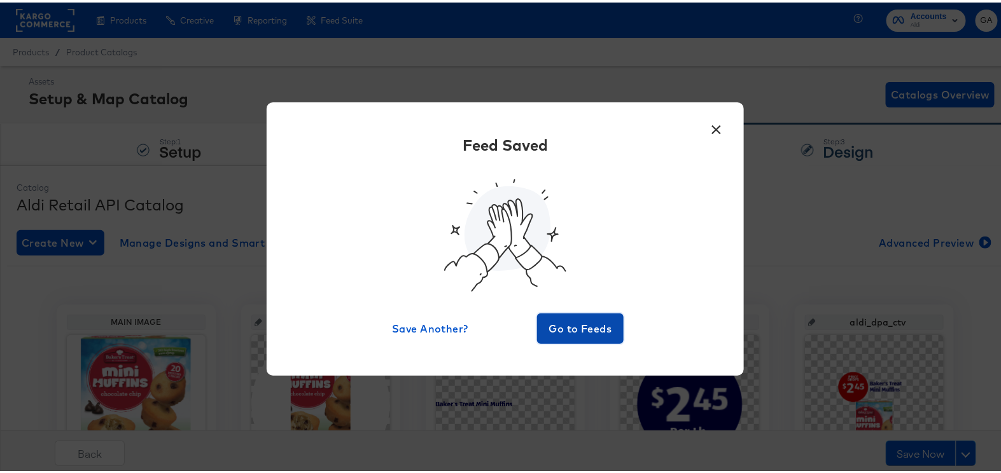
click at [567, 324] on span "Go to Feeds" at bounding box center [580, 326] width 76 height 18
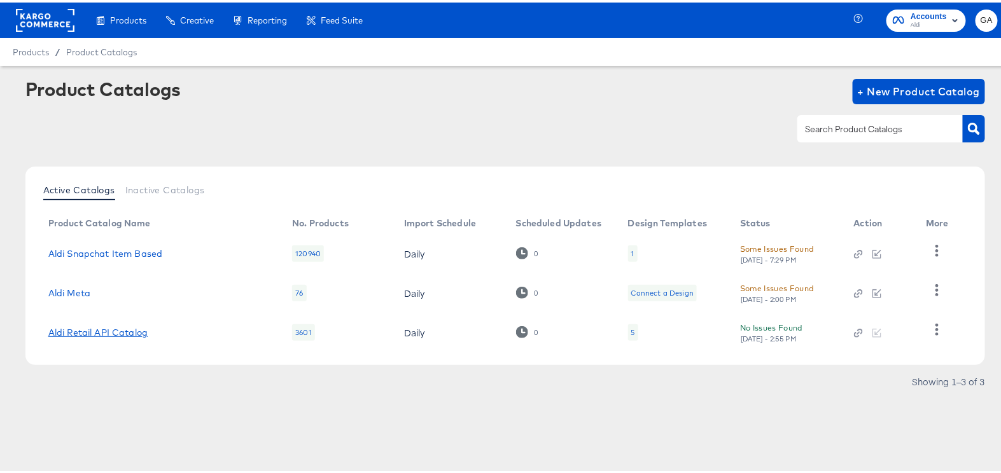
click at [120, 328] on link "Aldi Retail API Catalog" at bounding box center [97, 330] width 99 height 10
click at [934, 324] on icon "button" at bounding box center [937, 327] width 12 height 12
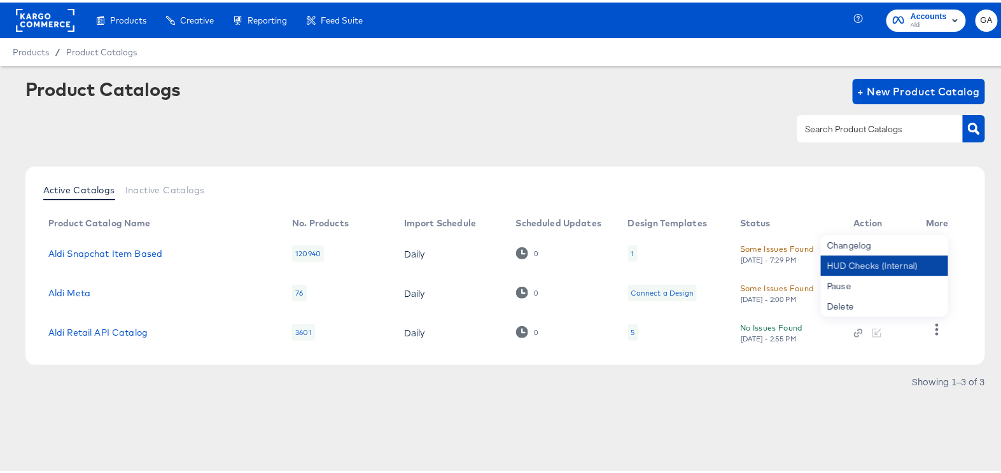
click at [882, 264] on div "HUD Checks (Internal)" at bounding box center [884, 263] width 127 height 20
